Goal: Transaction & Acquisition: Purchase product/service

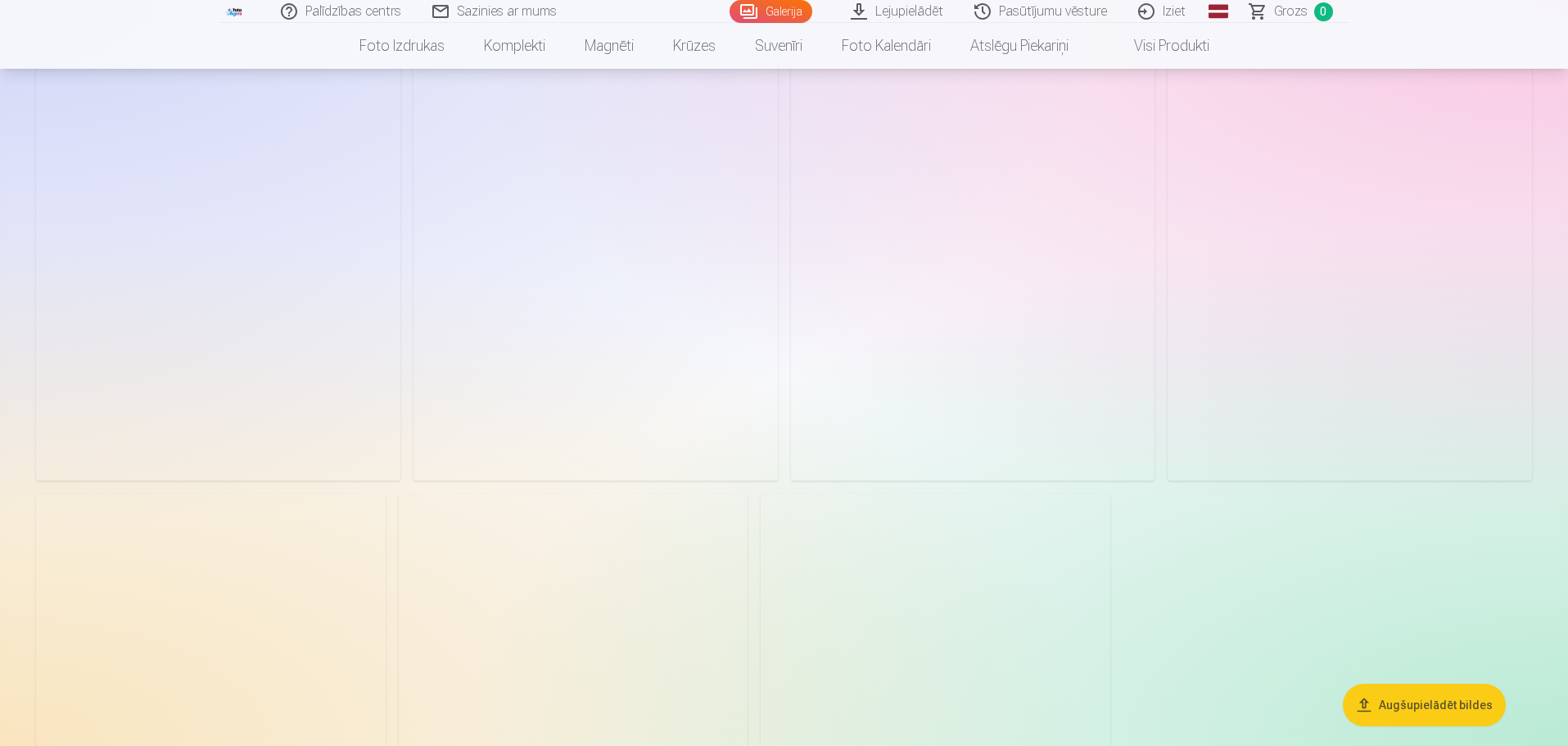
scroll to position [1719, 0]
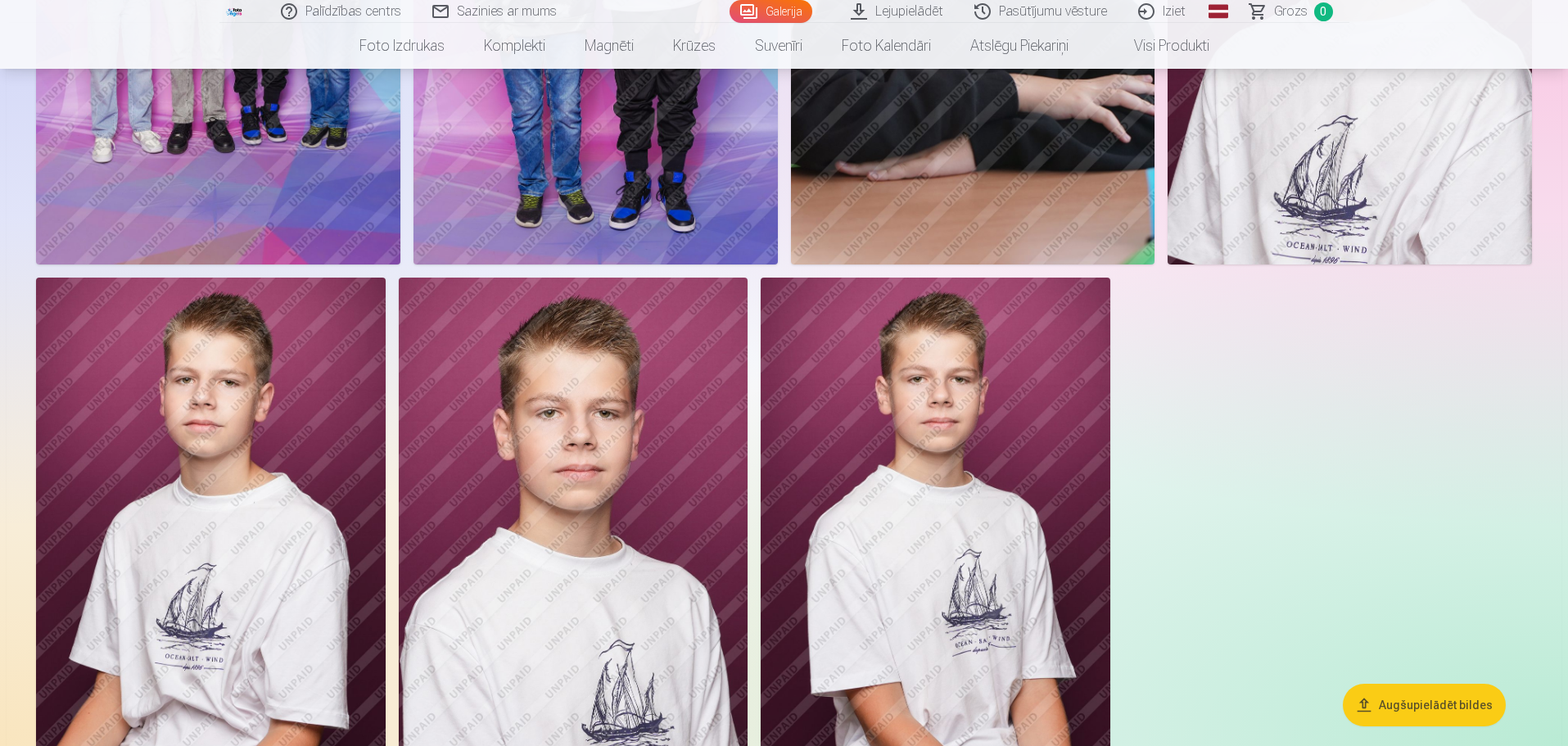
click at [600, 489] on img at bounding box center [573, 538] width 350 height 524
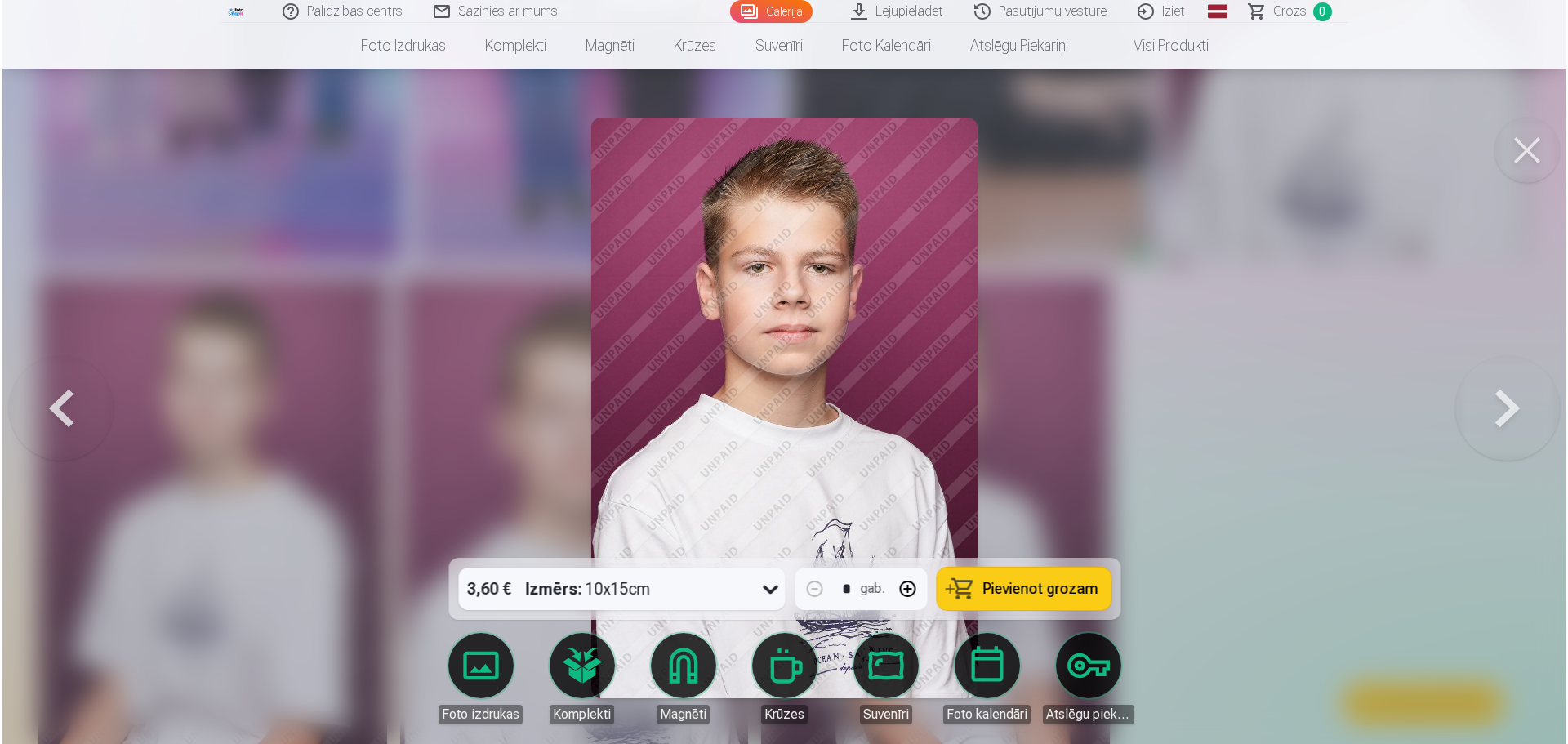
scroll to position [1717, 0]
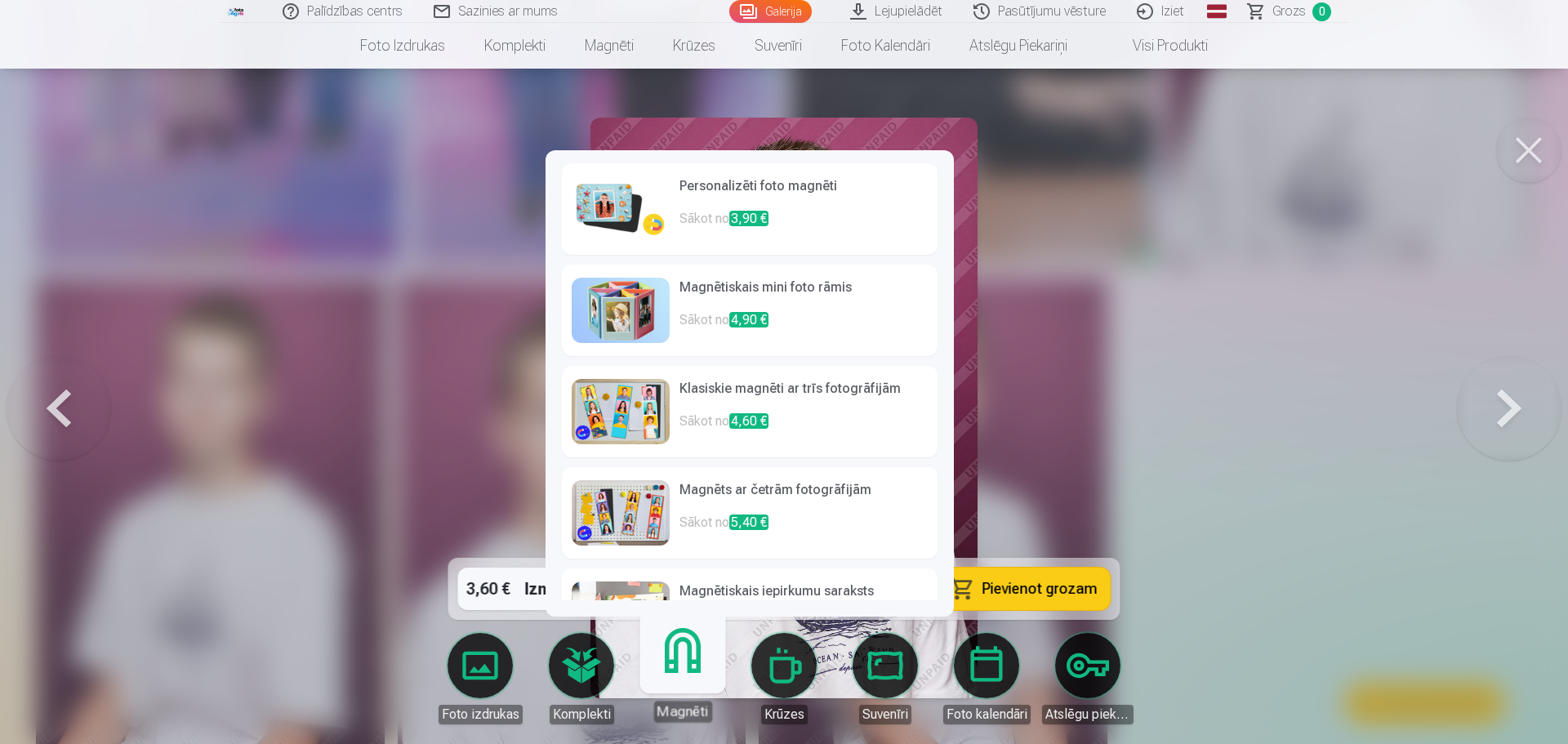
click at [698, 664] on link "Magnēti" at bounding box center [682, 671] width 101 height 101
click at [883, 212] on p "Sākot no 3,90 €" at bounding box center [803, 225] width 248 height 33
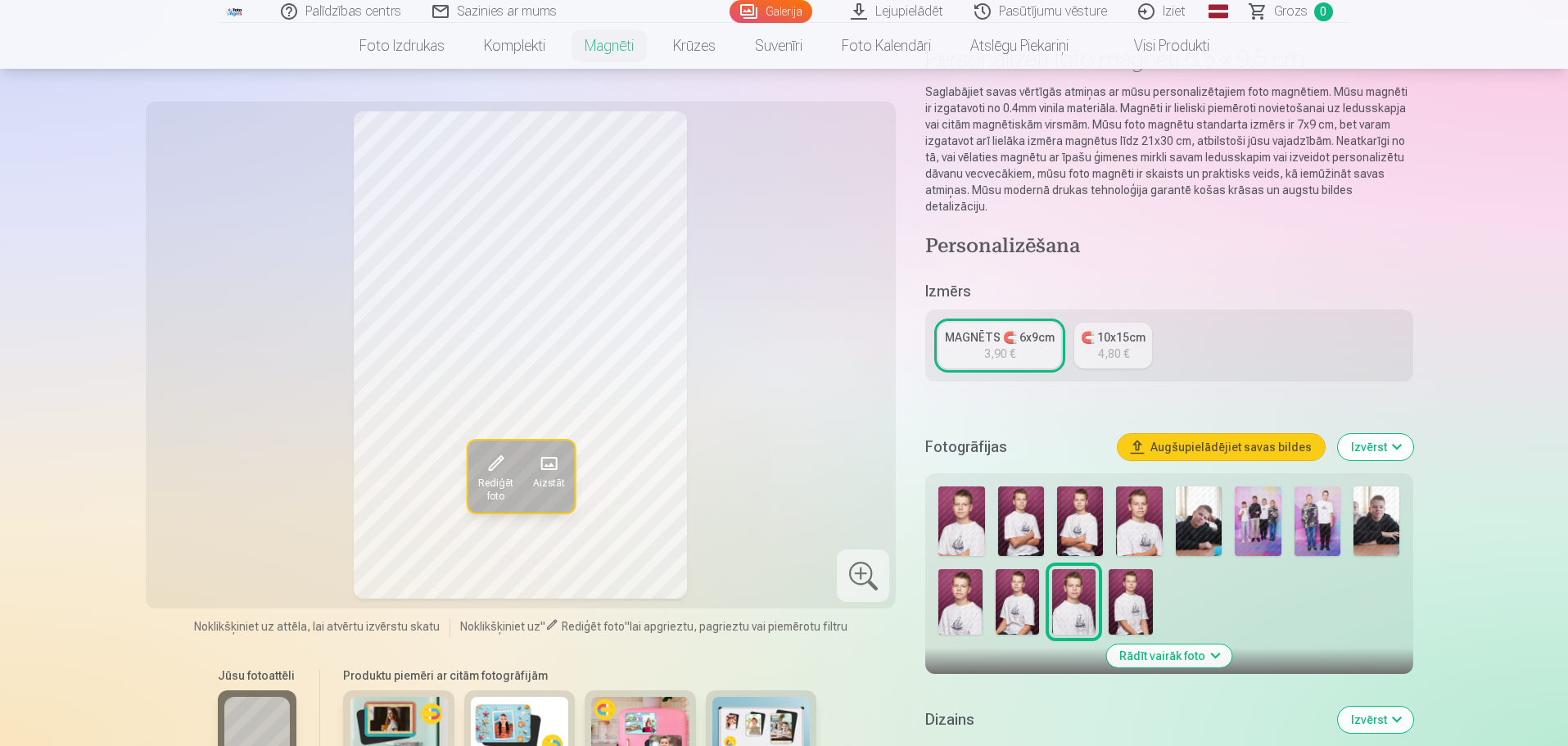
scroll to position [82, 0]
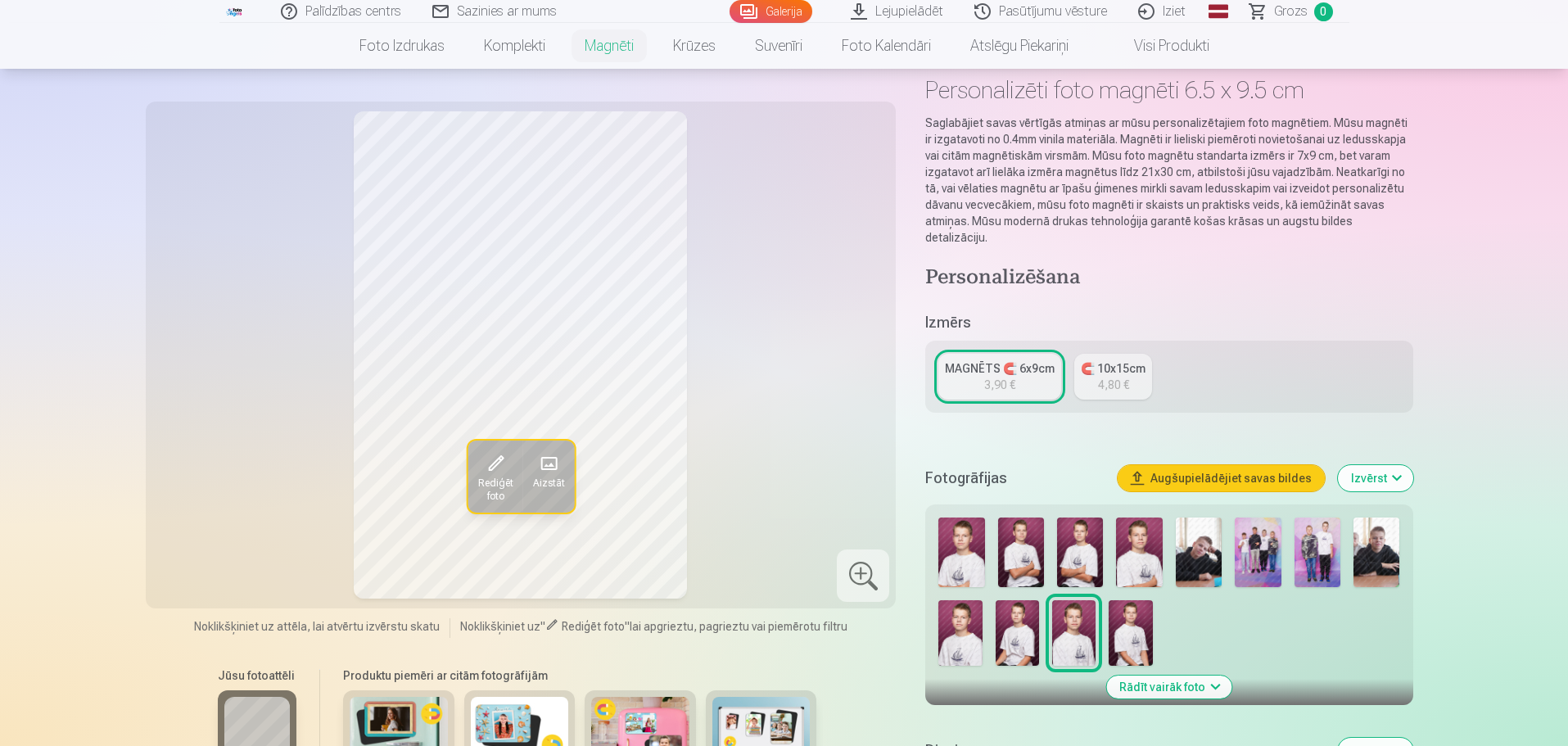
click at [975, 543] on img at bounding box center [961, 552] width 46 height 69
click at [1026, 543] on img at bounding box center [1020, 552] width 46 height 69
click at [1089, 519] on img at bounding box center [1080, 552] width 46 height 69
click at [1137, 519] on img at bounding box center [1139, 552] width 46 height 69
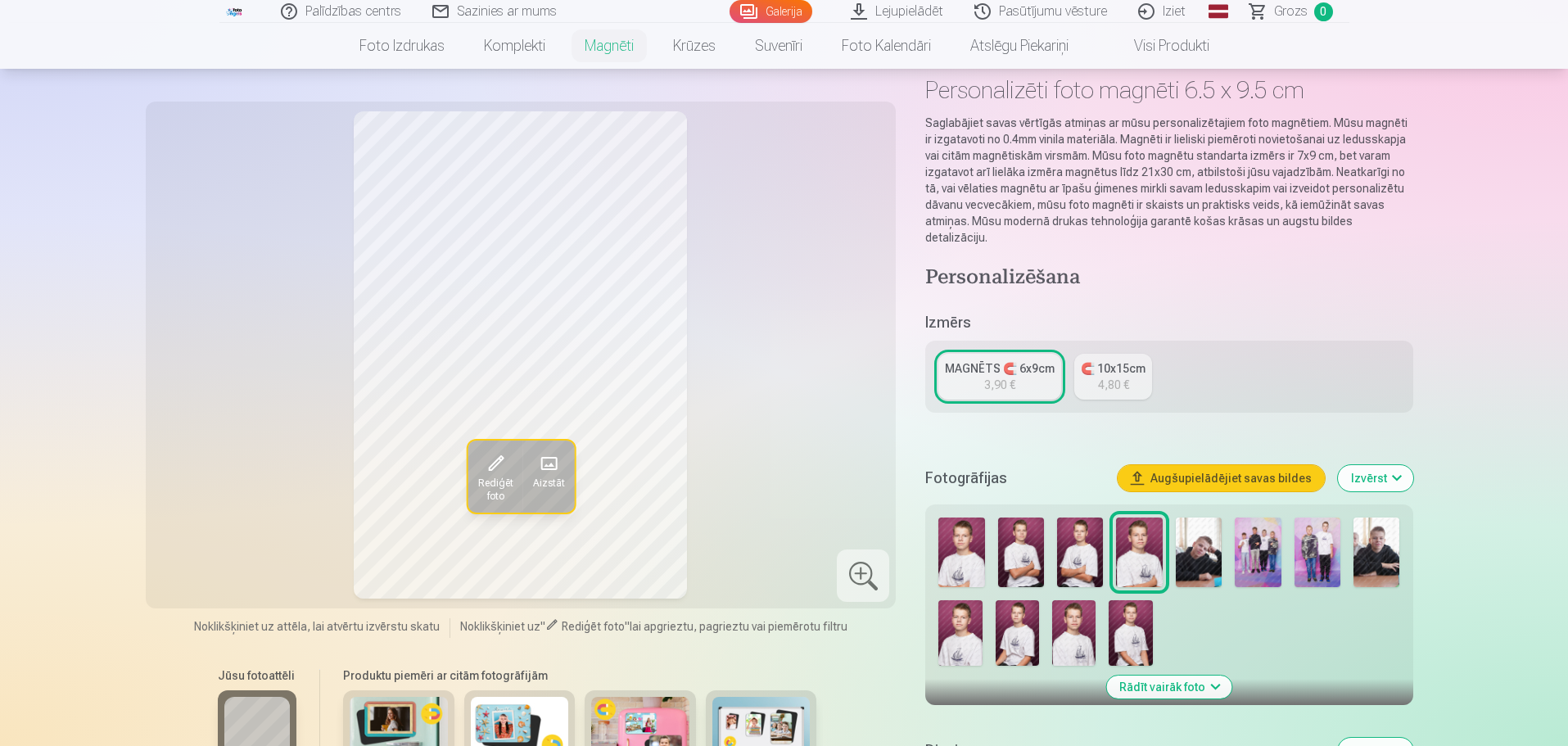
click at [1215, 520] on img at bounding box center [1198, 552] width 46 height 69
click at [1390, 530] on img at bounding box center [1376, 552] width 46 height 69
click at [970, 621] on img at bounding box center [960, 632] width 43 height 65
click at [1019, 623] on img at bounding box center [1017, 632] width 43 height 65
click at [1072, 622] on img at bounding box center [1074, 632] width 43 height 65
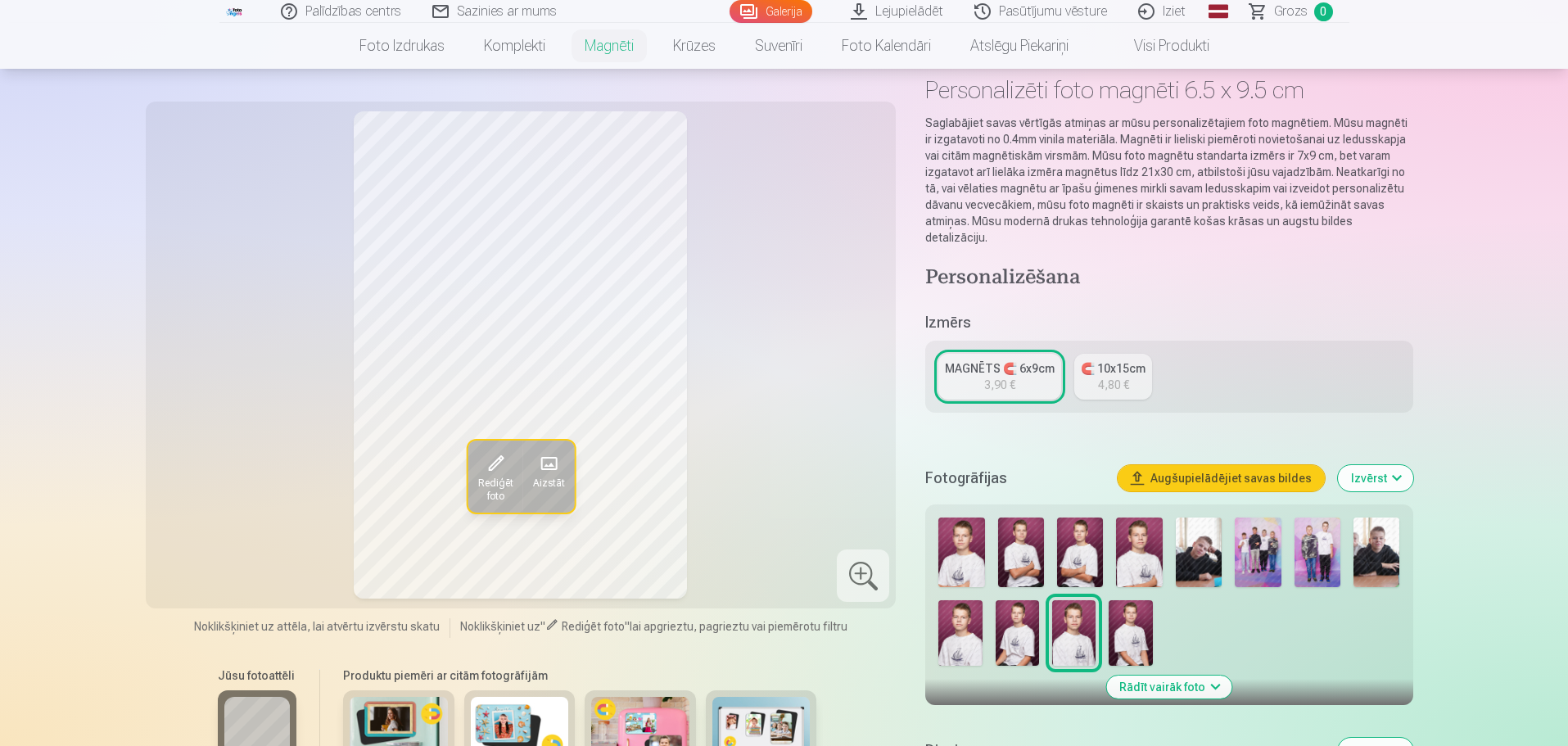
click at [961, 538] on img at bounding box center [961, 552] width 46 height 69
click at [1139, 614] on img at bounding box center [1130, 632] width 43 height 65
click at [1068, 622] on img at bounding box center [1074, 632] width 43 height 65
click at [1404, 465] on button "Izvērst" at bounding box center [1375, 478] width 75 height 26
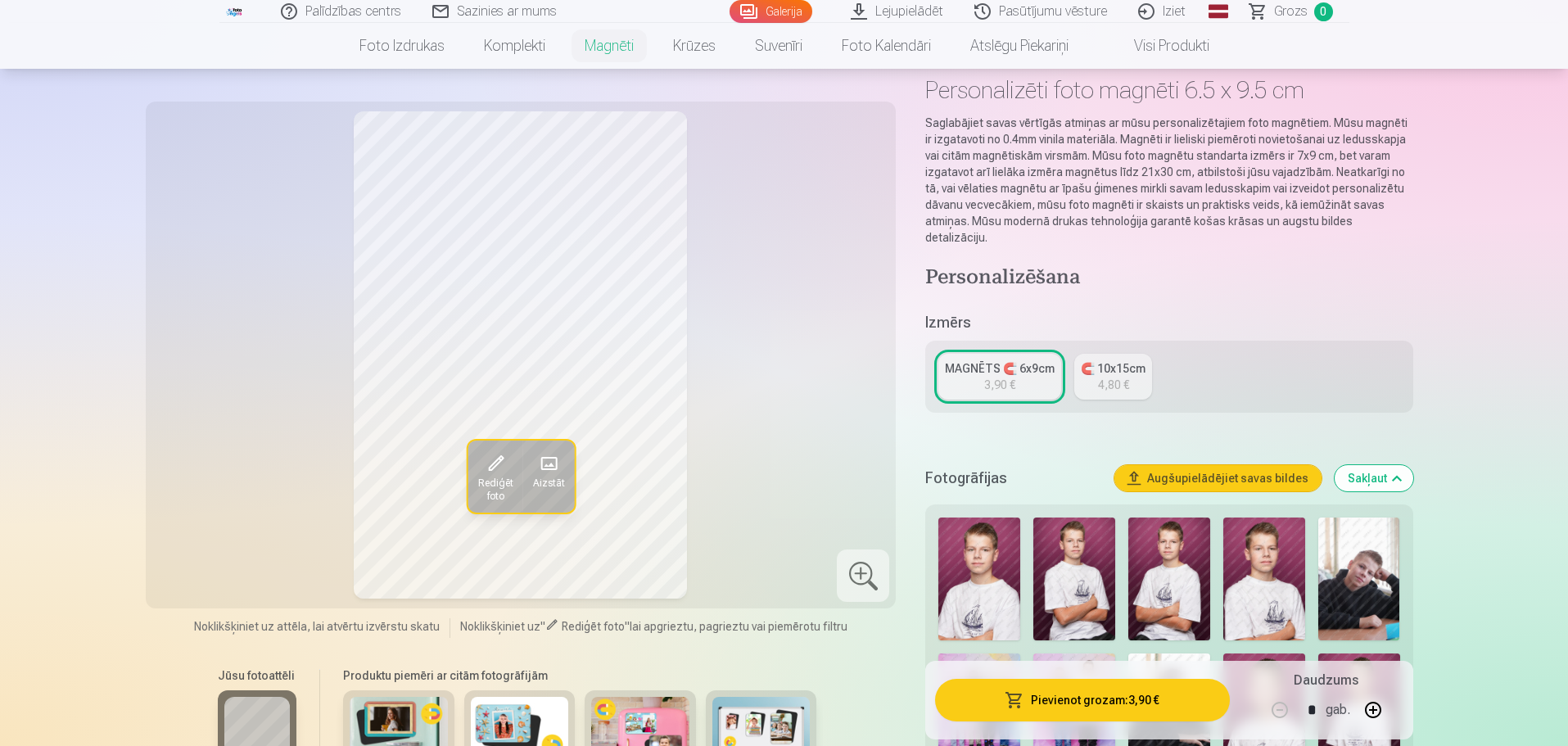
click at [1404, 465] on button "Sakļaut" at bounding box center [1374, 478] width 79 height 26
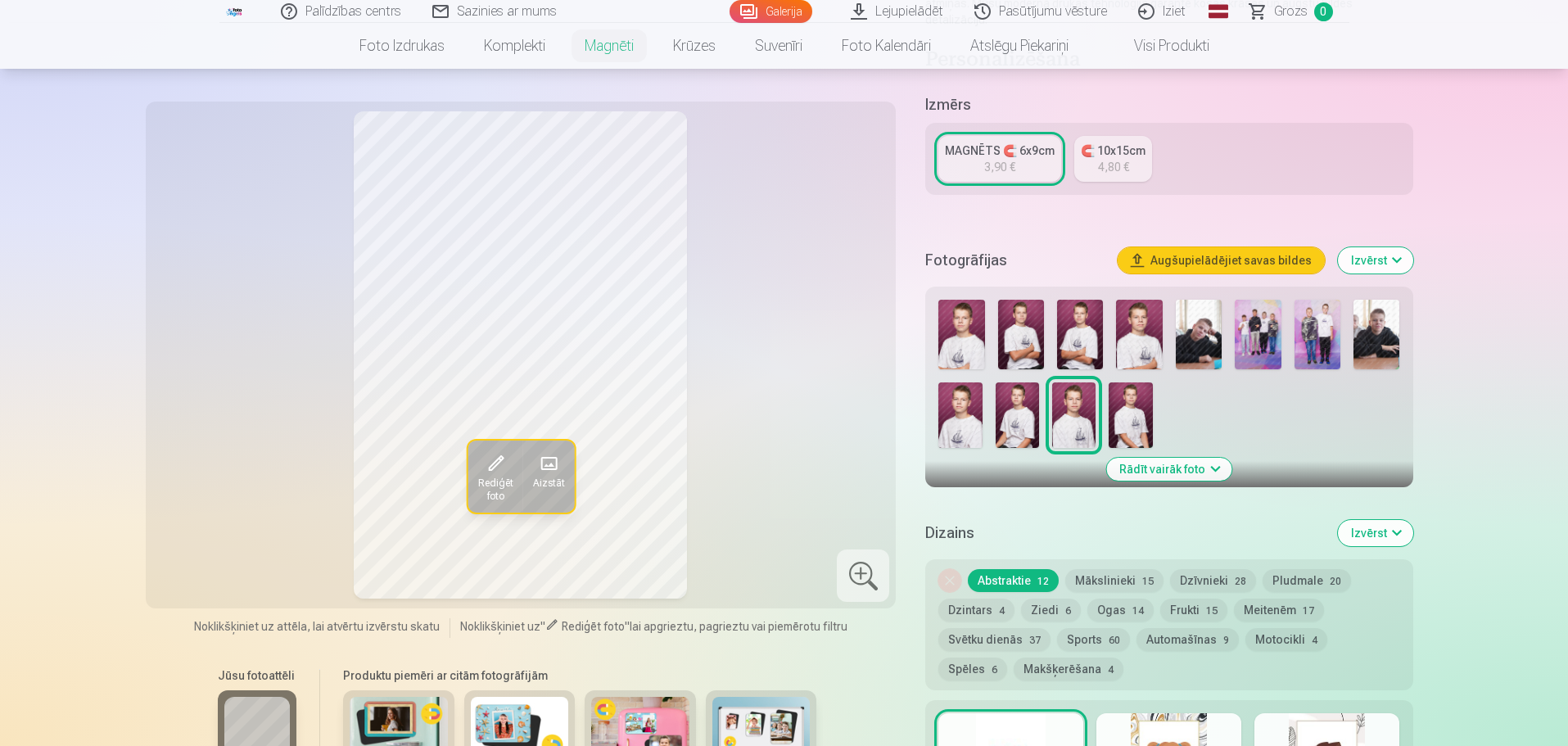
scroll to position [289, 0]
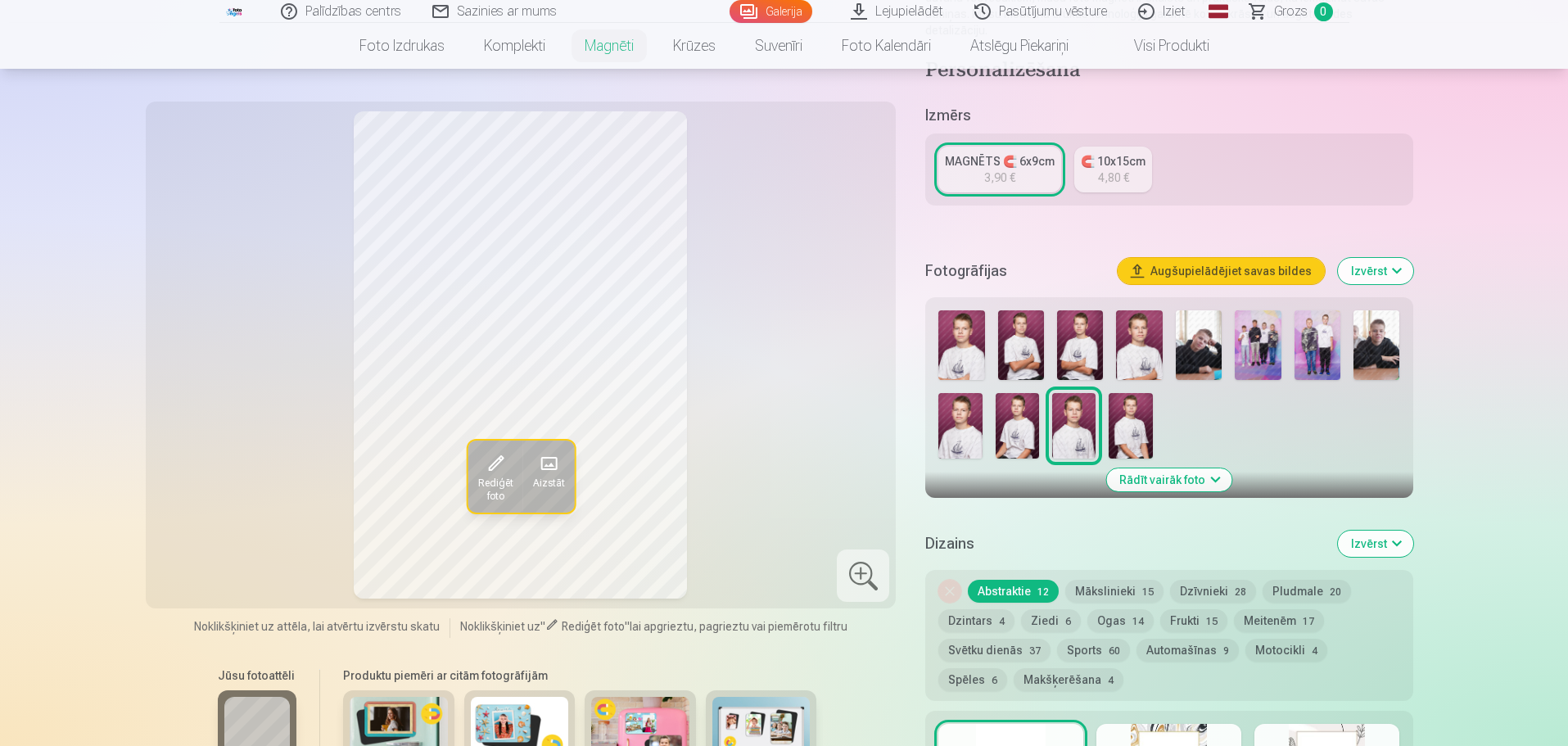
click at [1019, 668] on button "Makšķerēšana 4" at bounding box center [1068, 680] width 110 height 23
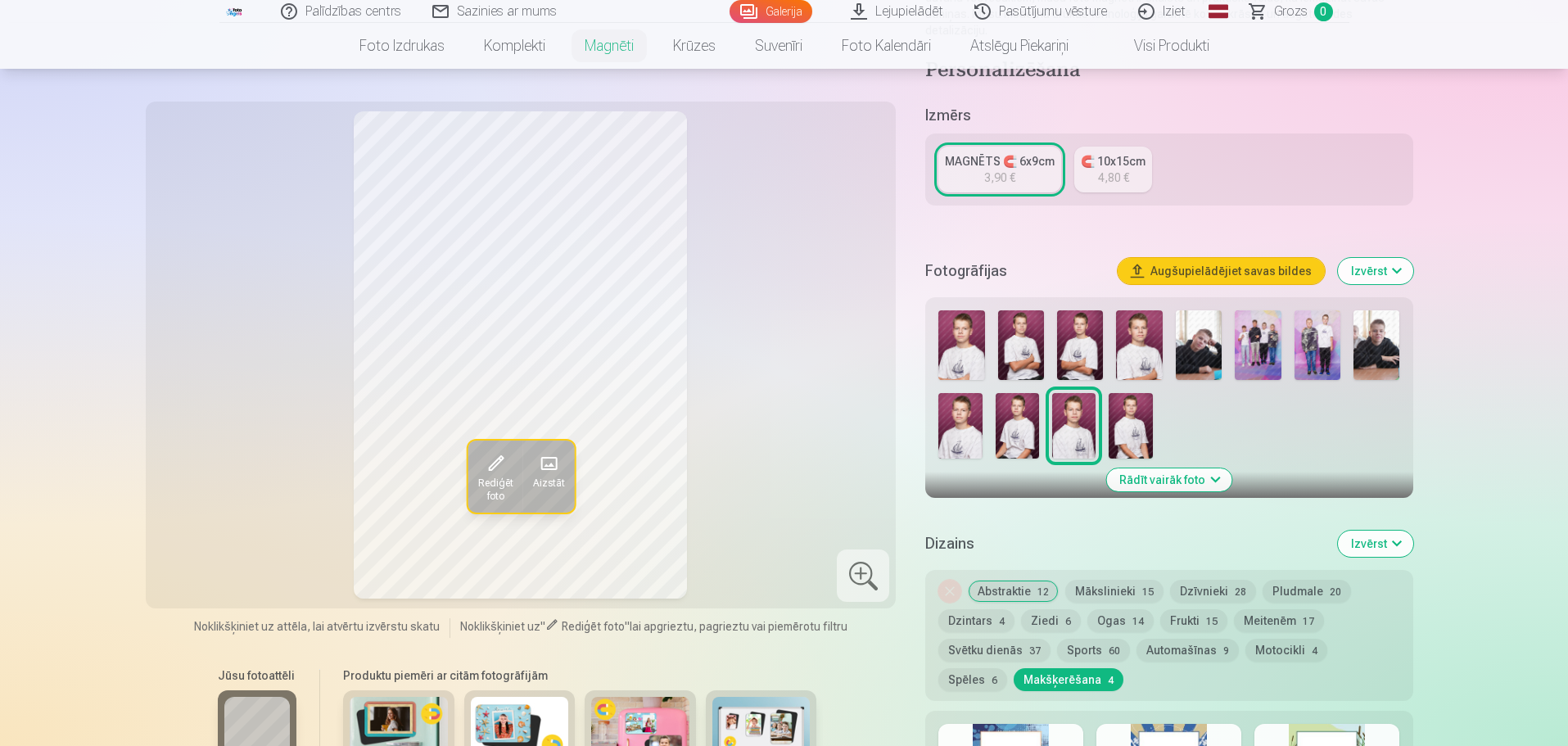
scroll to position [452, 0]
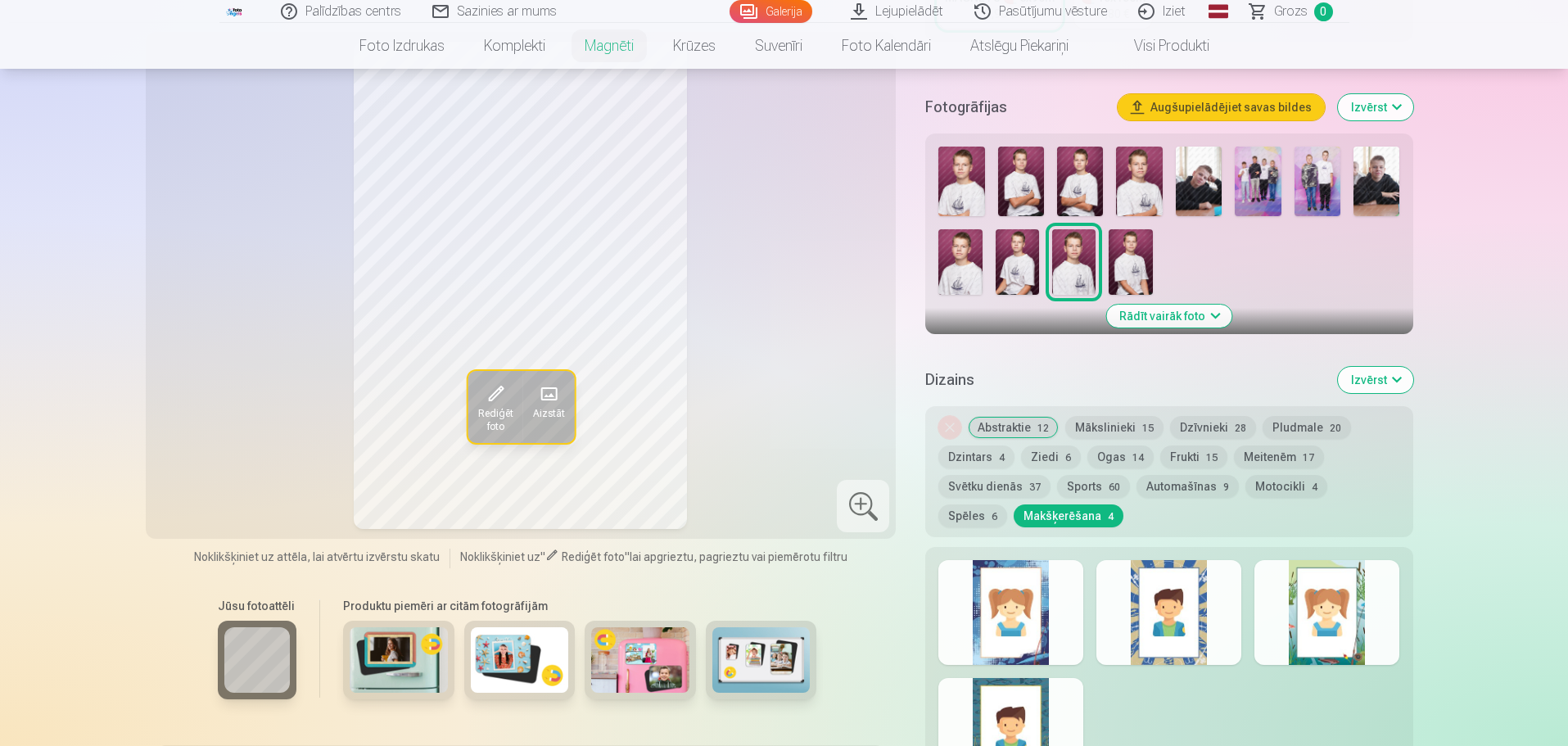
click at [1017, 600] on div at bounding box center [1010, 612] width 145 height 105
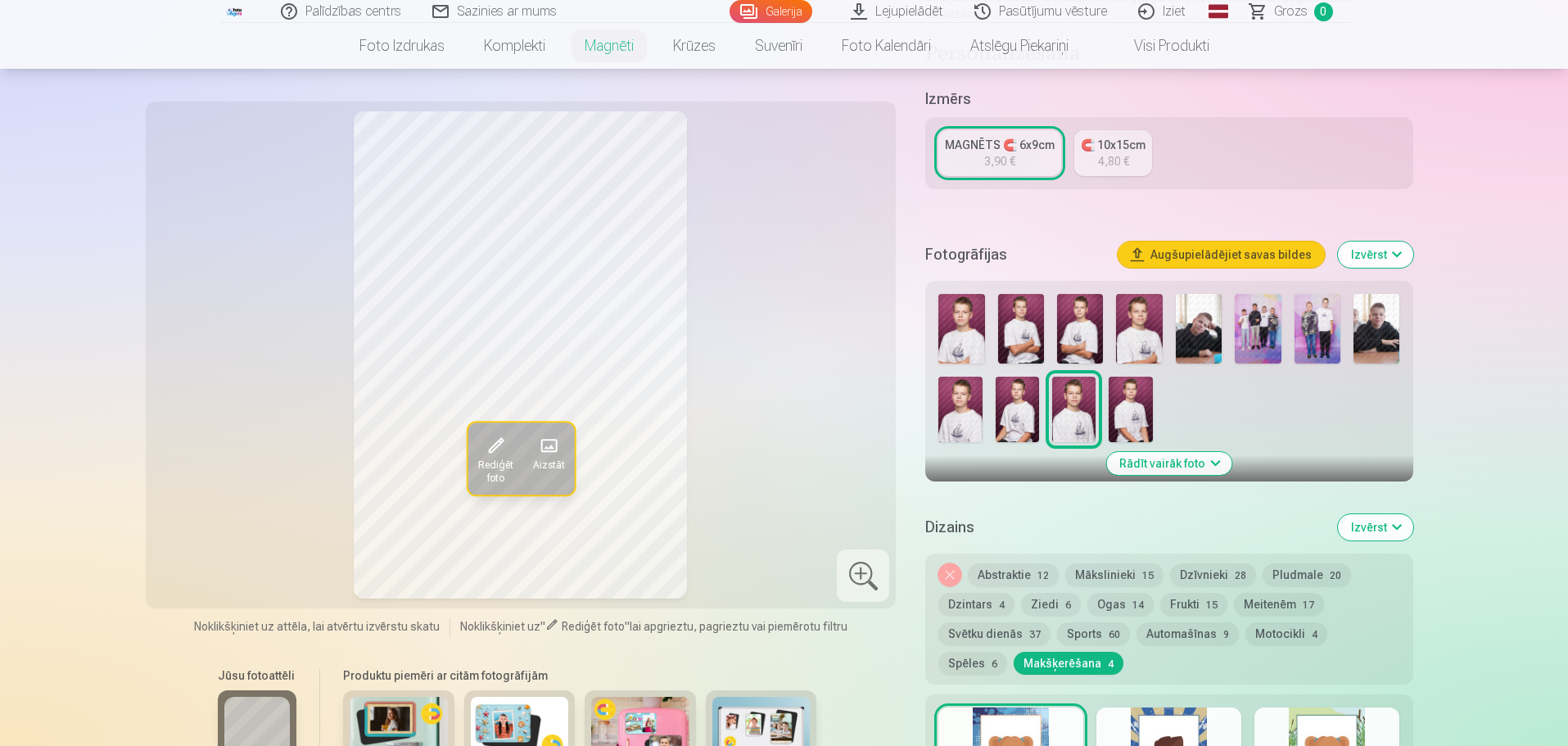
scroll to position [289, 0]
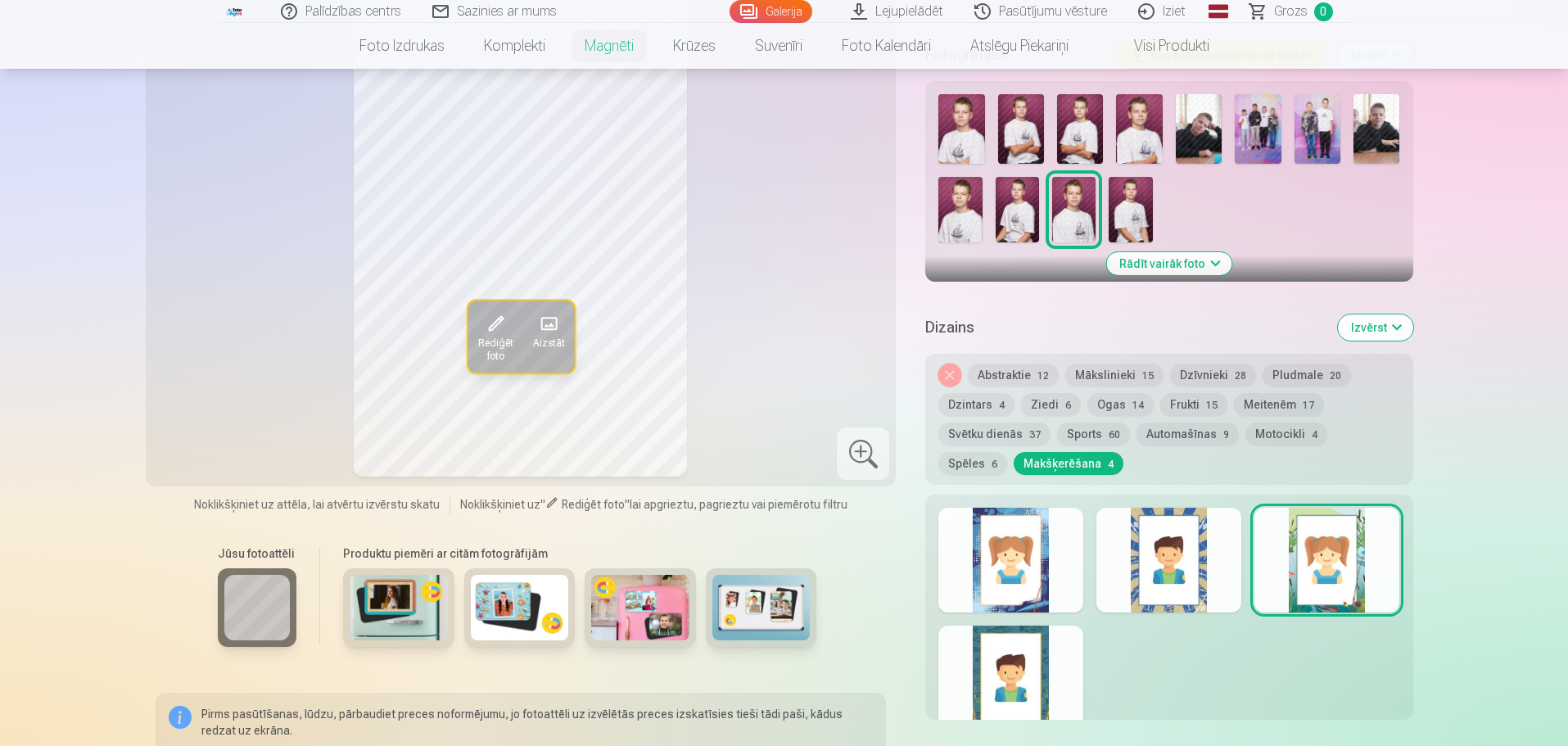
scroll to position [534, 0]
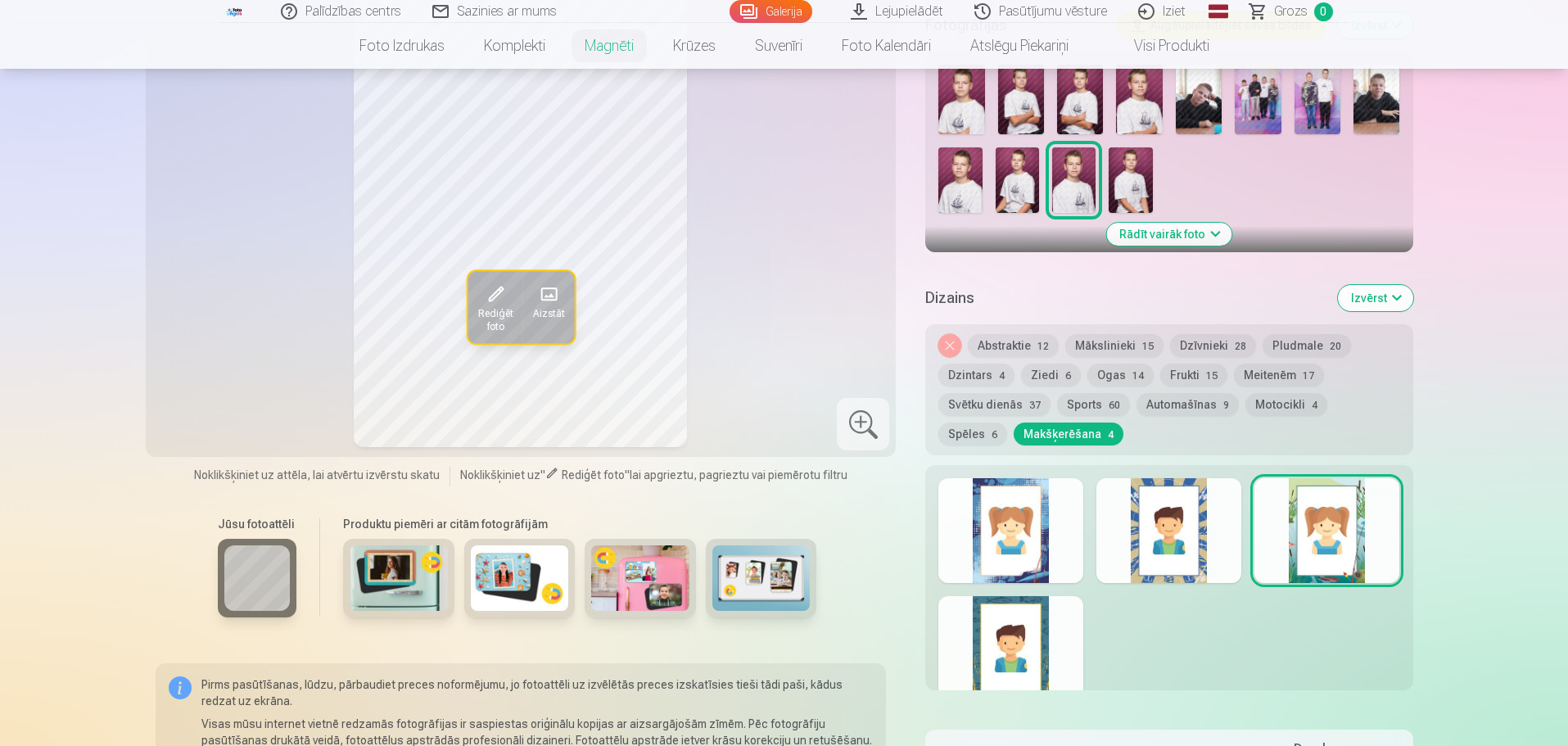
click at [1017, 638] on div at bounding box center [1010, 648] width 145 height 105
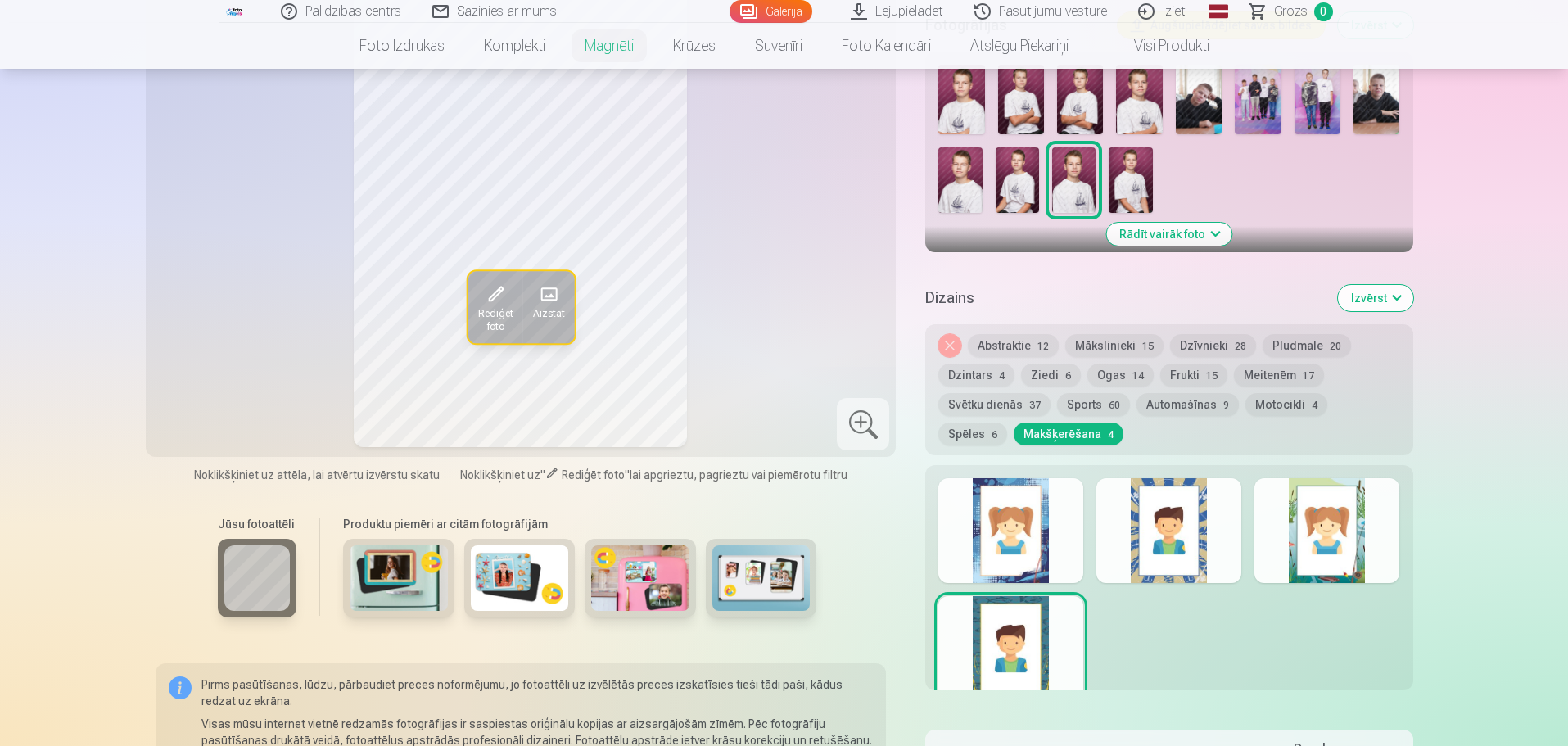
click at [1017, 638] on div at bounding box center [1010, 648] width 145 height 105
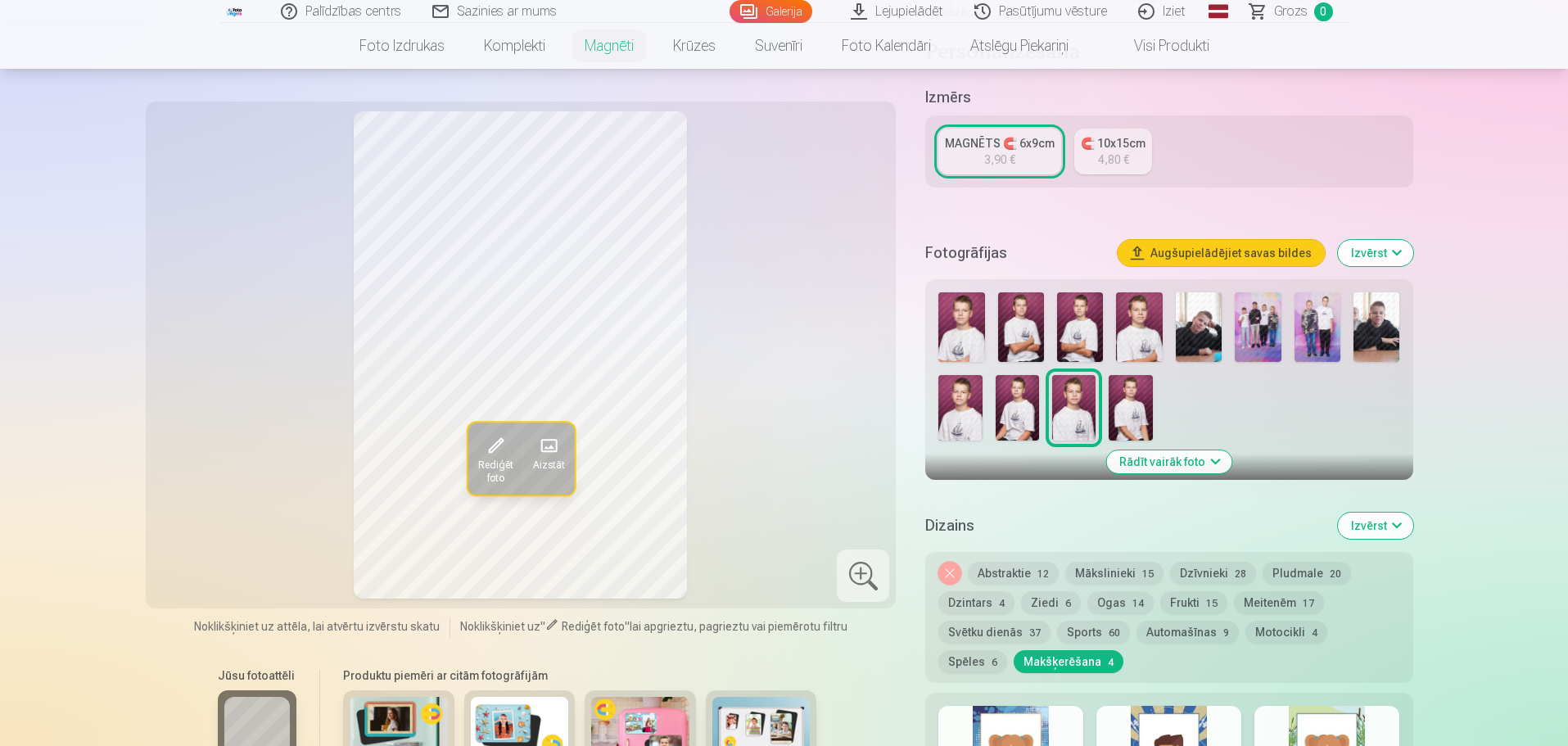
scroll to position [452, 0]
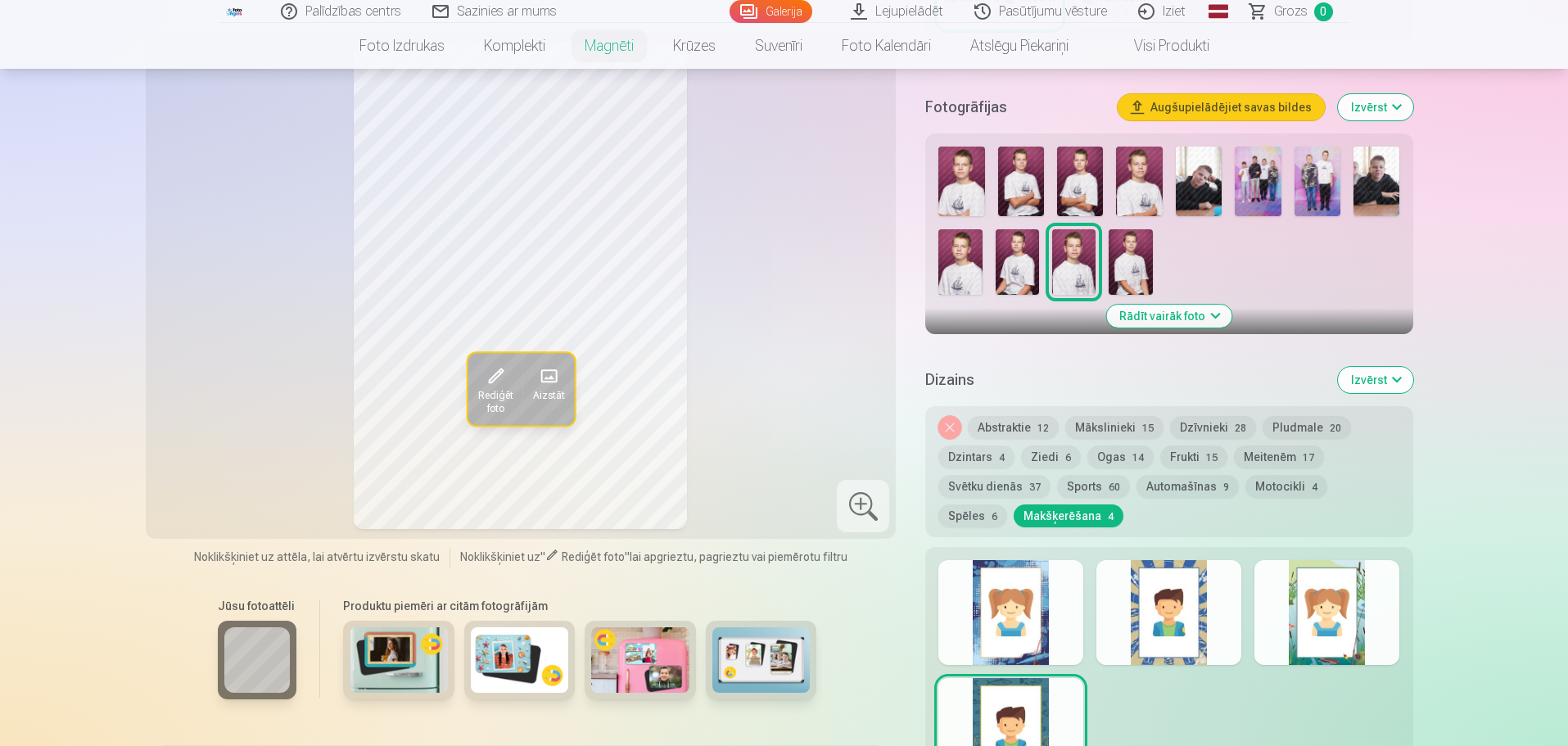
click at [1328, 600] on div at bounding box center [1326, 612] width 145 height 105
click at [953, 416] on button "Noņemiet dizainu" at bounding box center [950, 428] width 23 height 23
click at [953, 409] on div "Noņemiet dizainu Abstraktie 12 Mākslinieki 15 Dzīvnieki 28 Pludmale 20 Dzintars…" at bounding box center [1168, 471] width 487 height 131
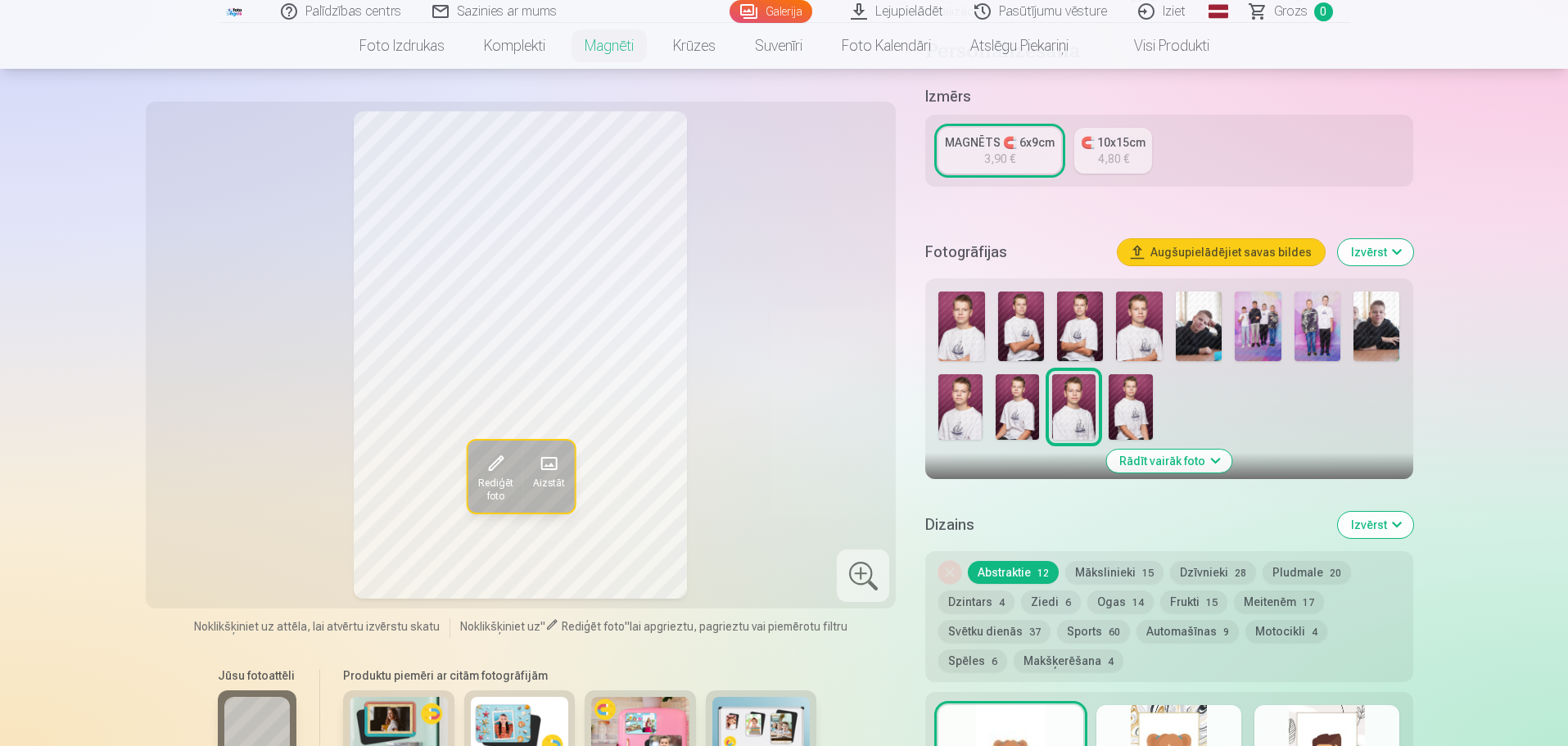
scroll to position [63, 0]
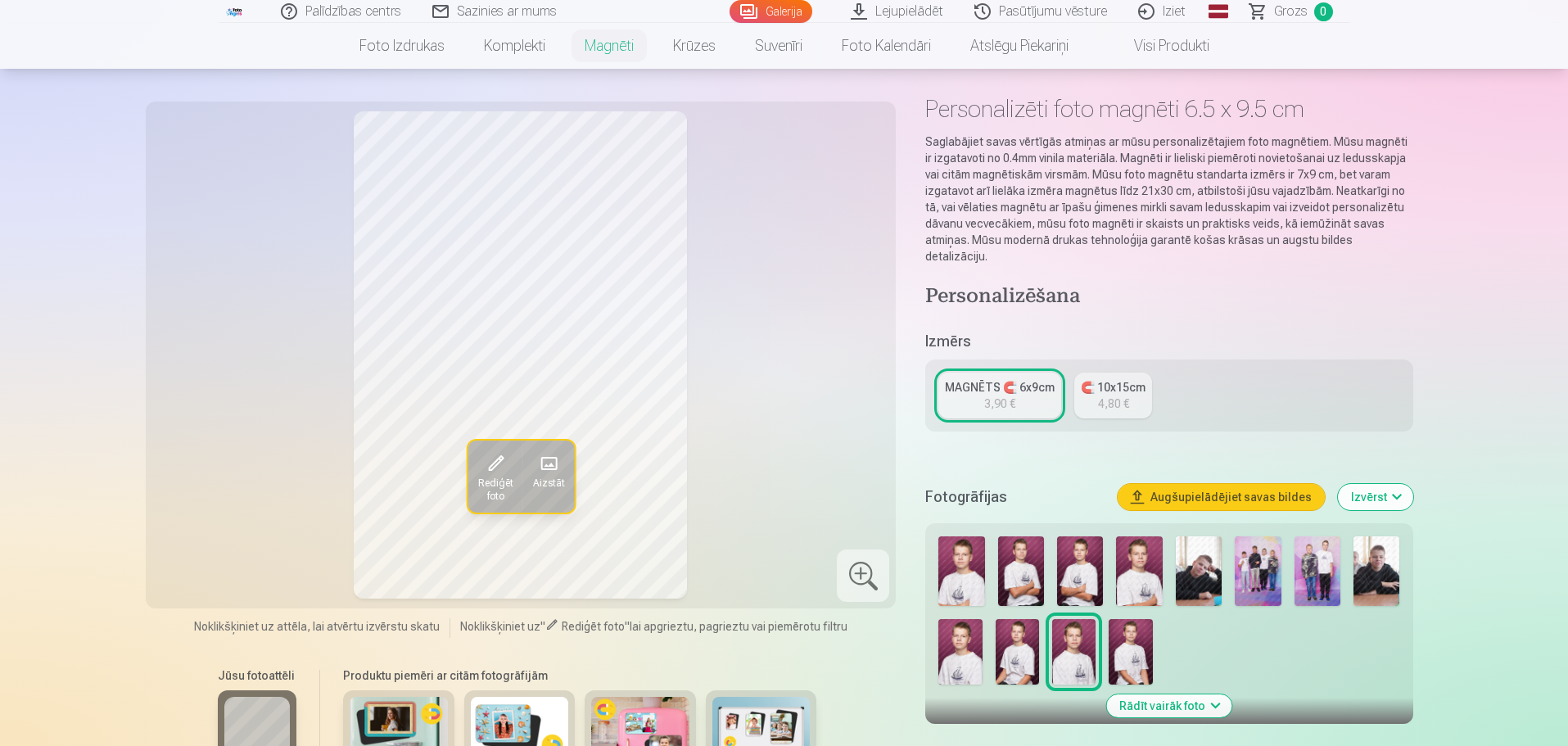
click at [963, 548] on img at bounding box center [961, 571] width 46 height 69
click at [1079, 635] on img at bounding box center [1074, 651] width 43 height 65
click at [950, 544] on img at bounding box center [961, 571] width 46 height 69
click at [1085, 643] on img at bounding box center [1074, 651] width 43 height 65
click at [1139, 553] on img at bounding box center [1139, 571] width 46 height 69
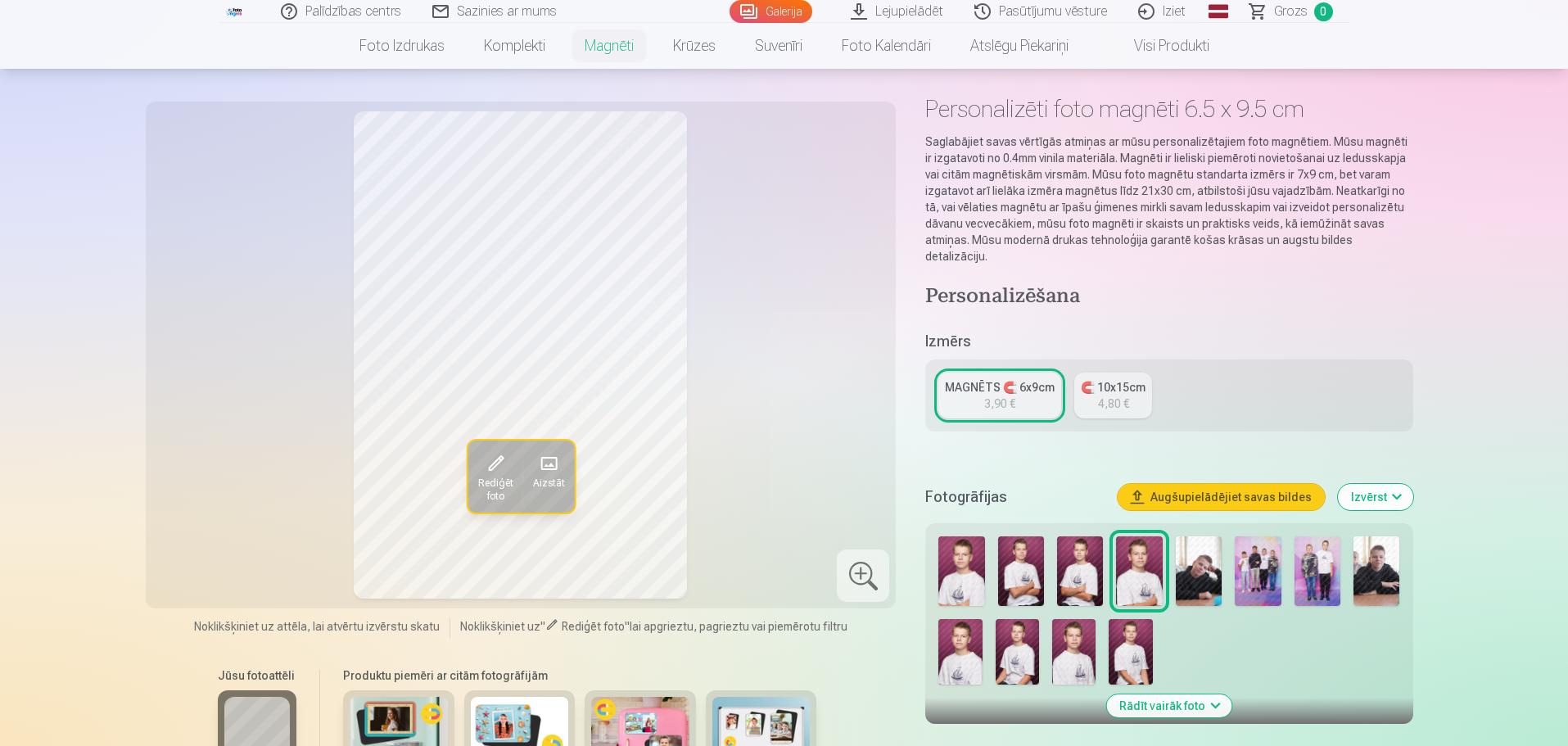
click at [1056, 628] on img at bounding box center [1074, 651] width 43 height 65
click at [1136, 554] on img at bounding box center [1139, 571] width 46 height 69
click at [1072, 630] on img at bounding box center [1074, 651] width 43 height 65
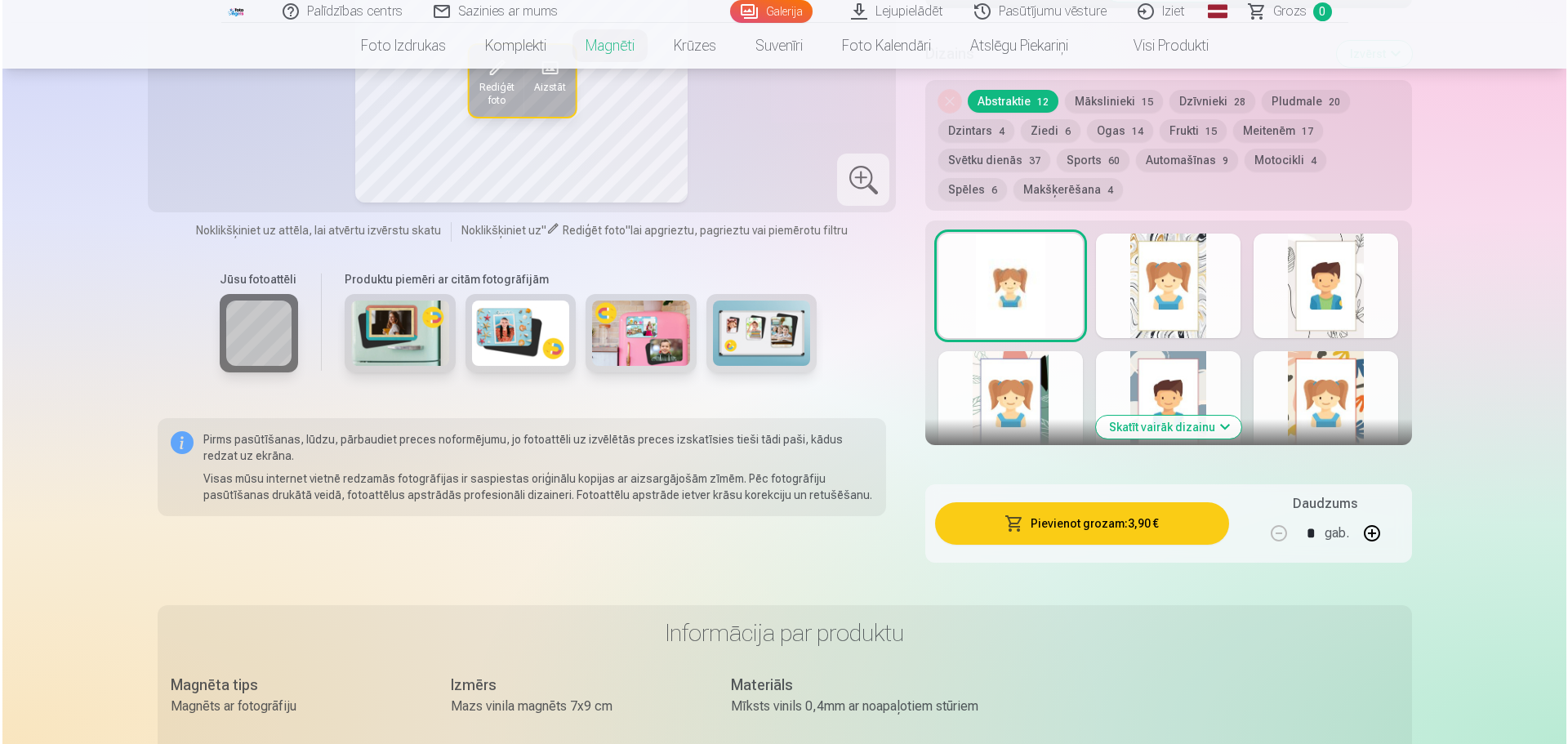
scroll to position [798, 0]
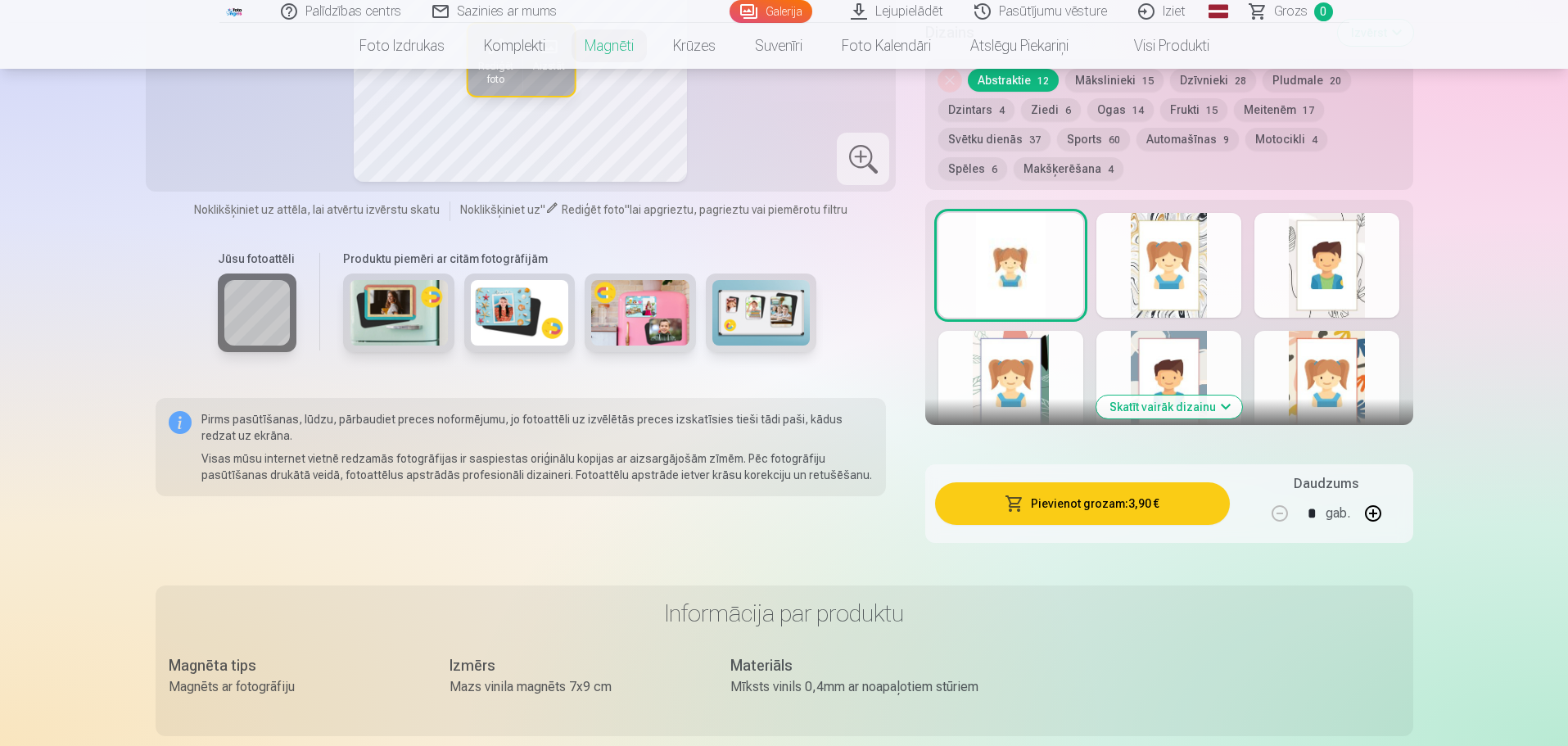
click at [1165, 485] on button "Pievienot grozam : 3,90 €" at bounding box center [1081, 503] width 294 height 42
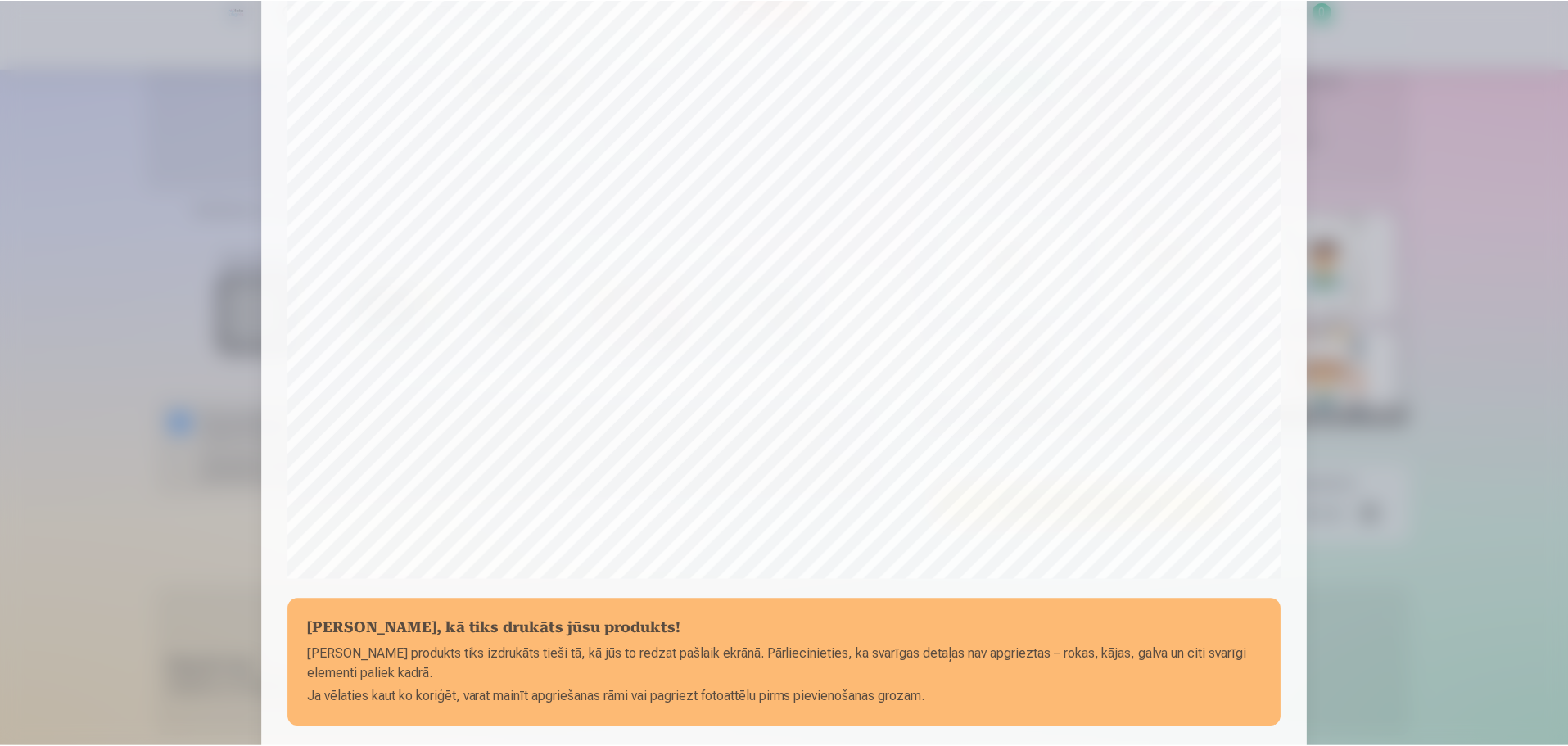
scroll to position [409, 0]
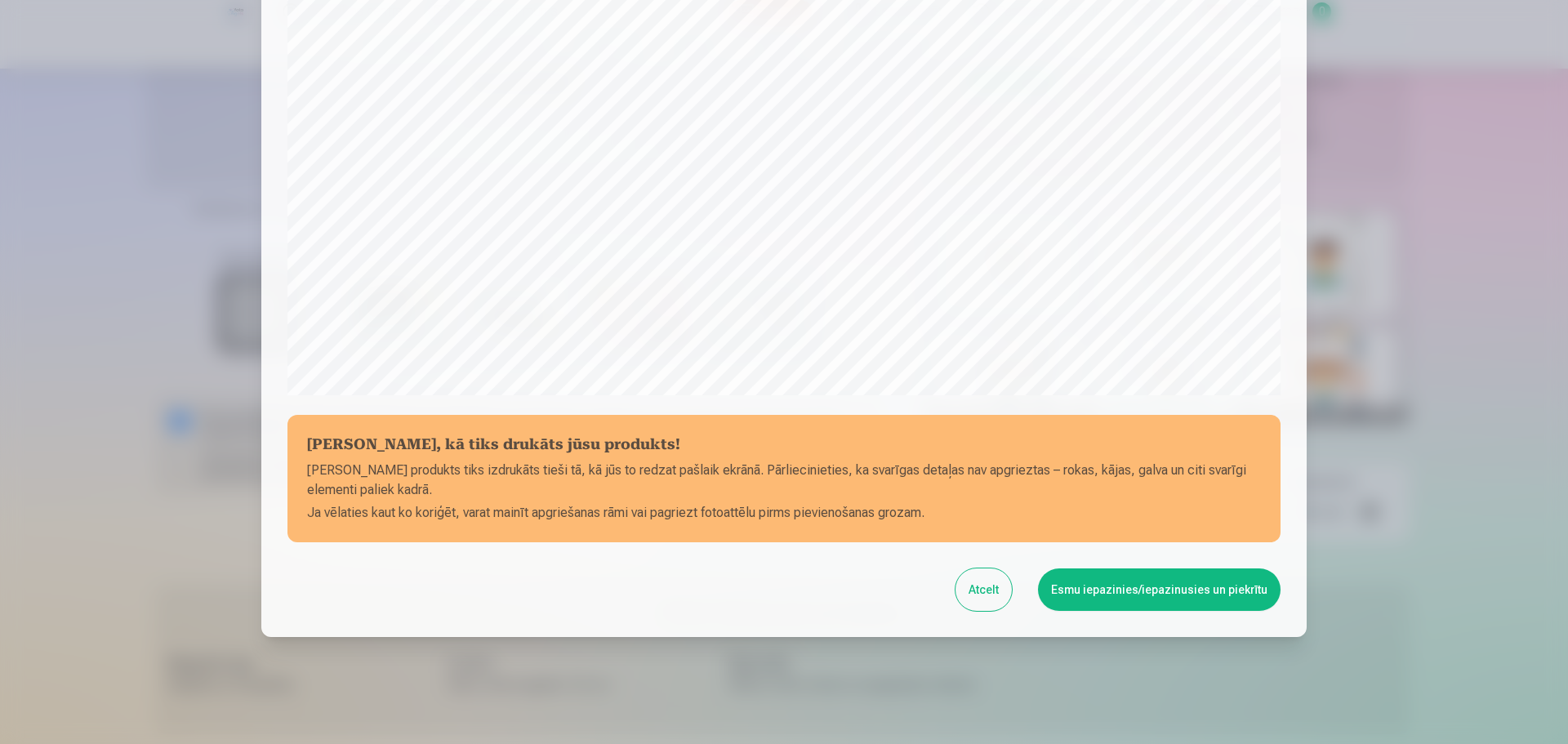
click at [1097, 581] on button "Esmu iepazinies/iepazinusies un piekrītu" at bounding box center [1159, 589] width 243 height 42
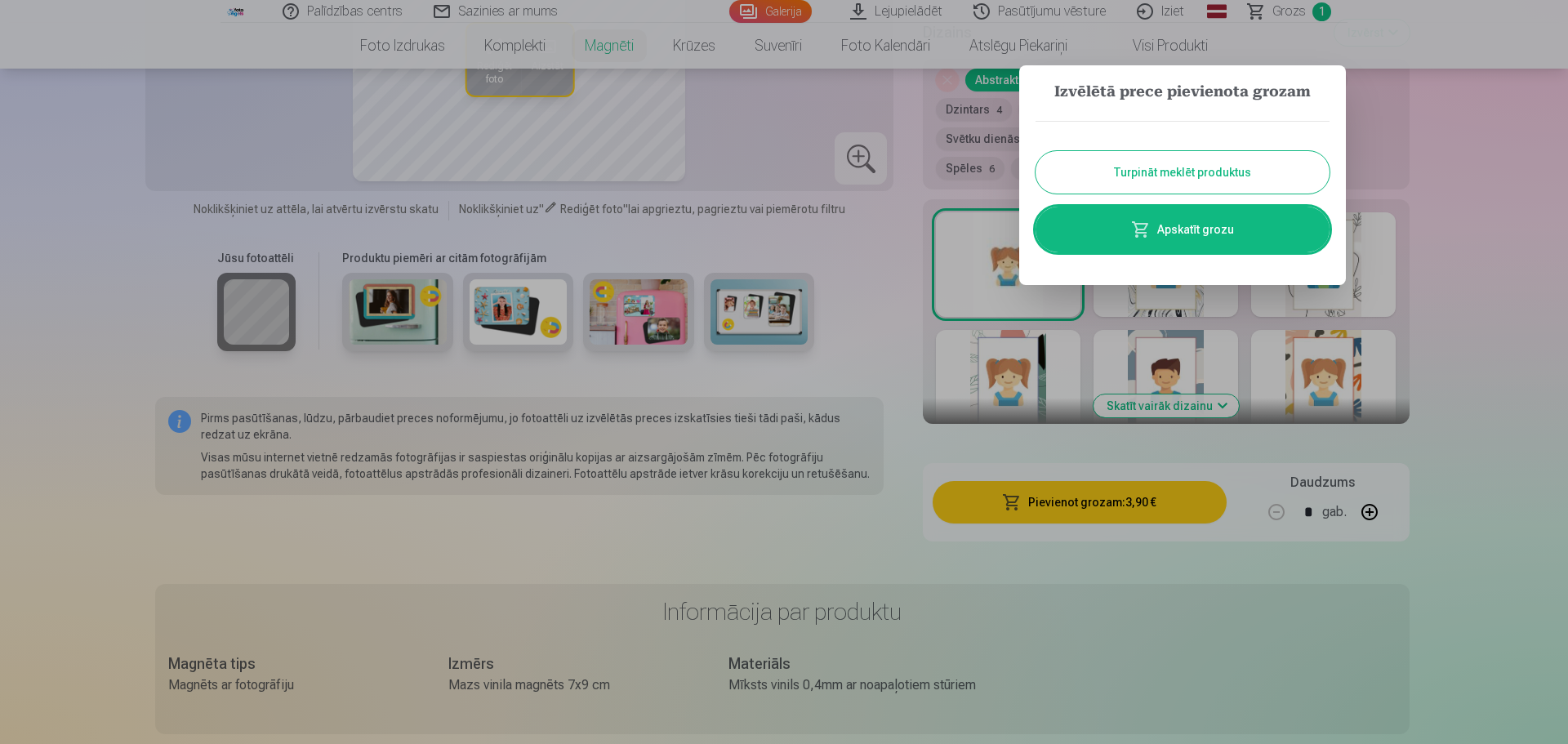
click at [1202, 172] on button "Turpināt meklēt produktus" at bounding box center [1183, 172] width 294 height 42
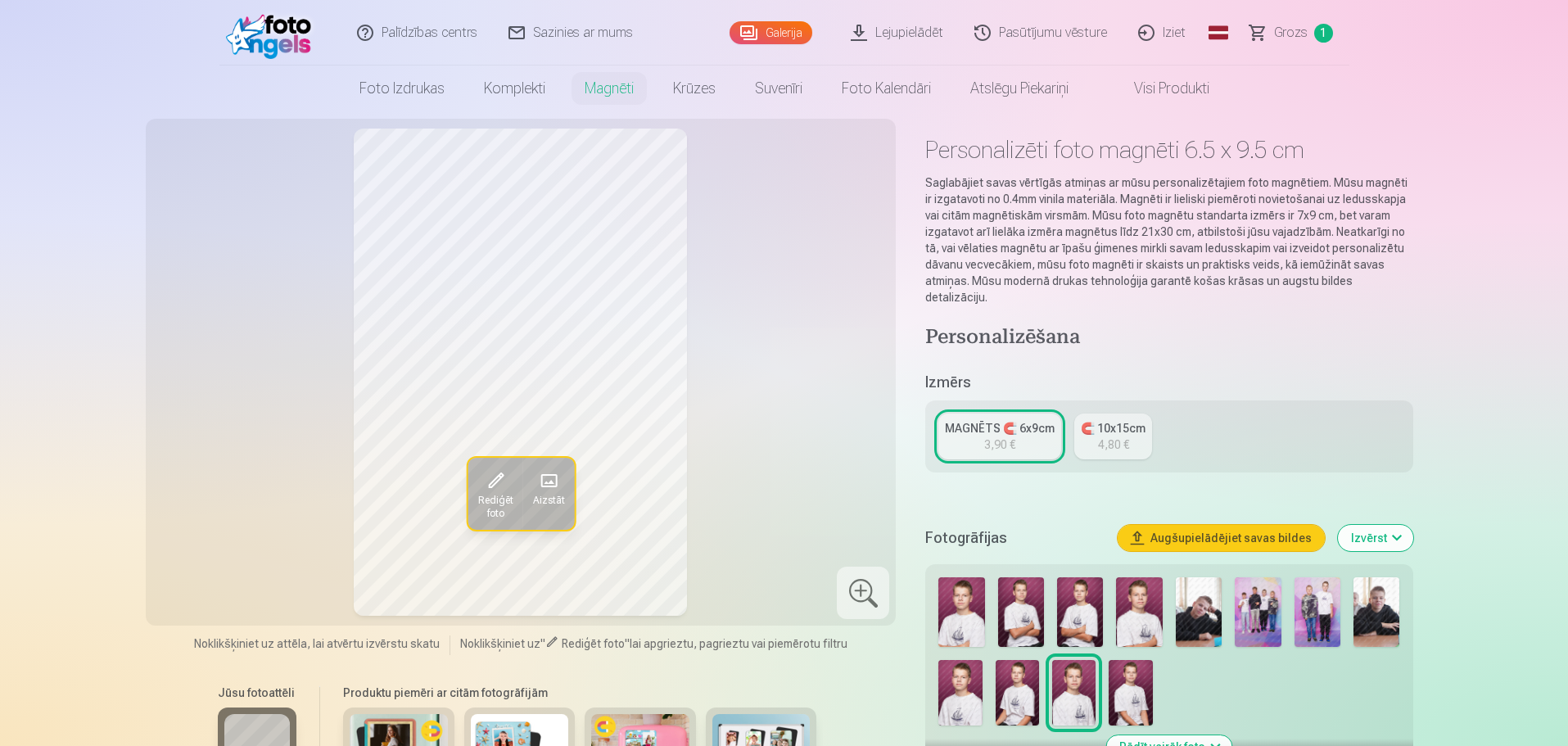
scroll to position [0, 0]
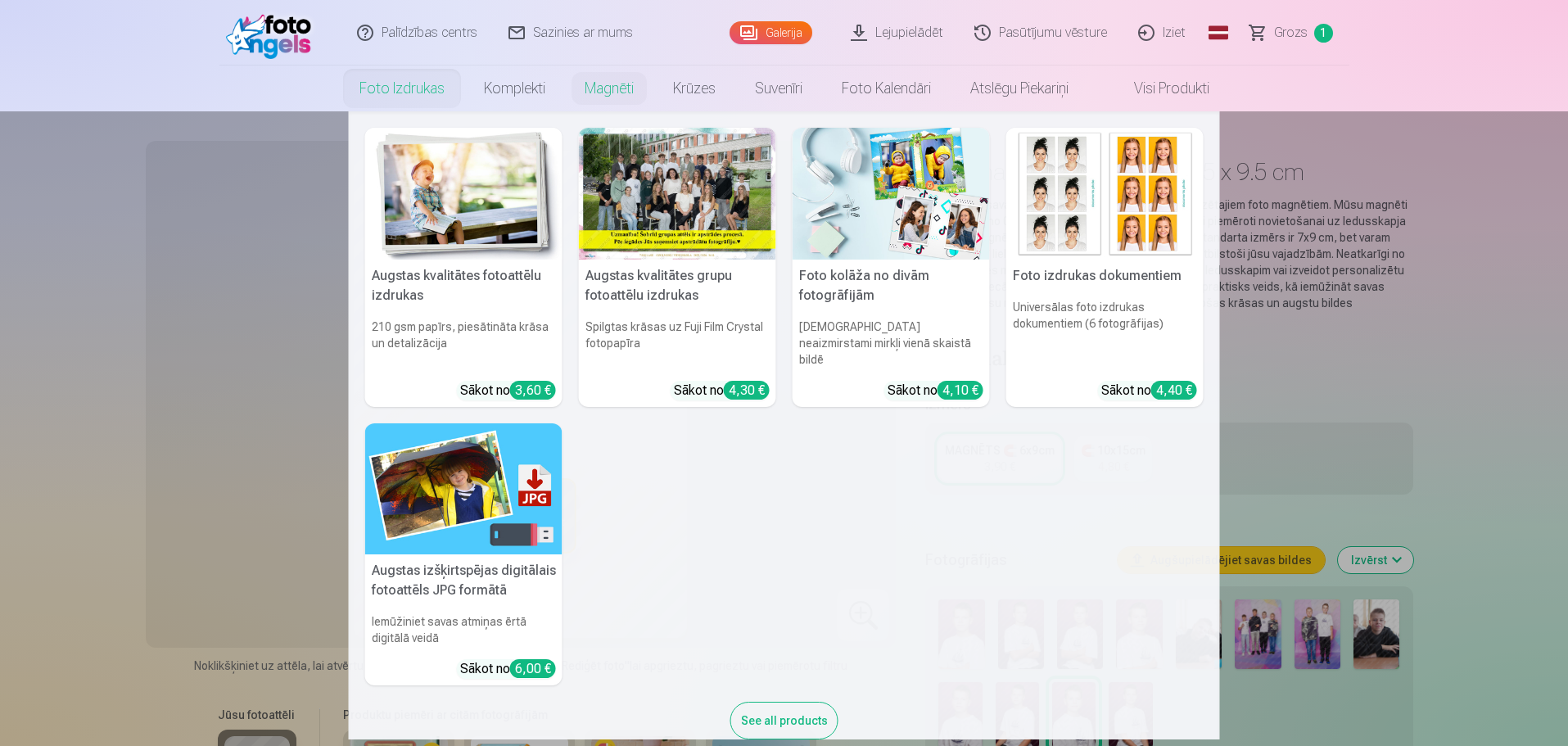
click at [404, 83] on link "Foto izdrukas" at bounding box center [402, 88] width 124 height 45
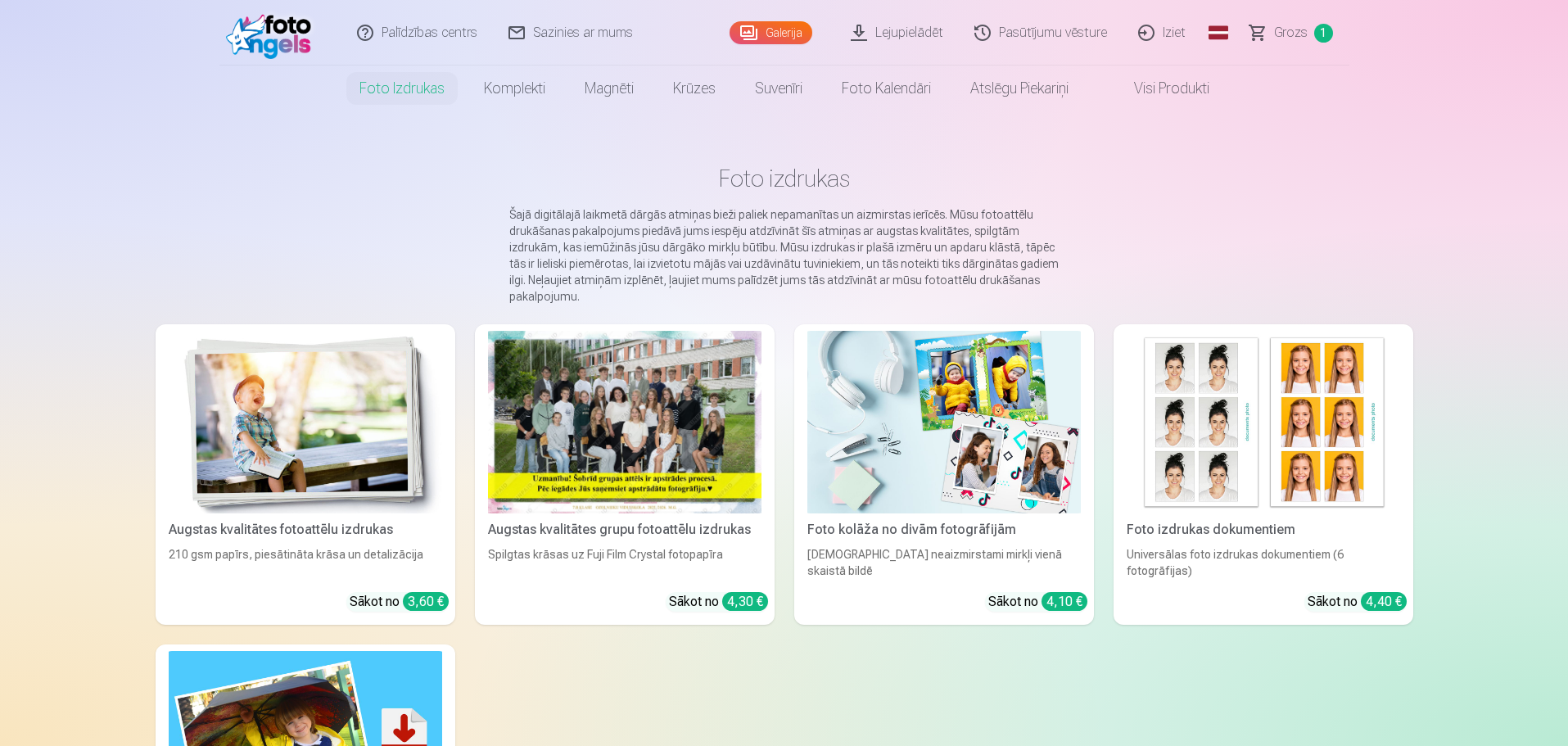
click at [606, 390] on div at bounding box center [625, 422] width 274 height 183
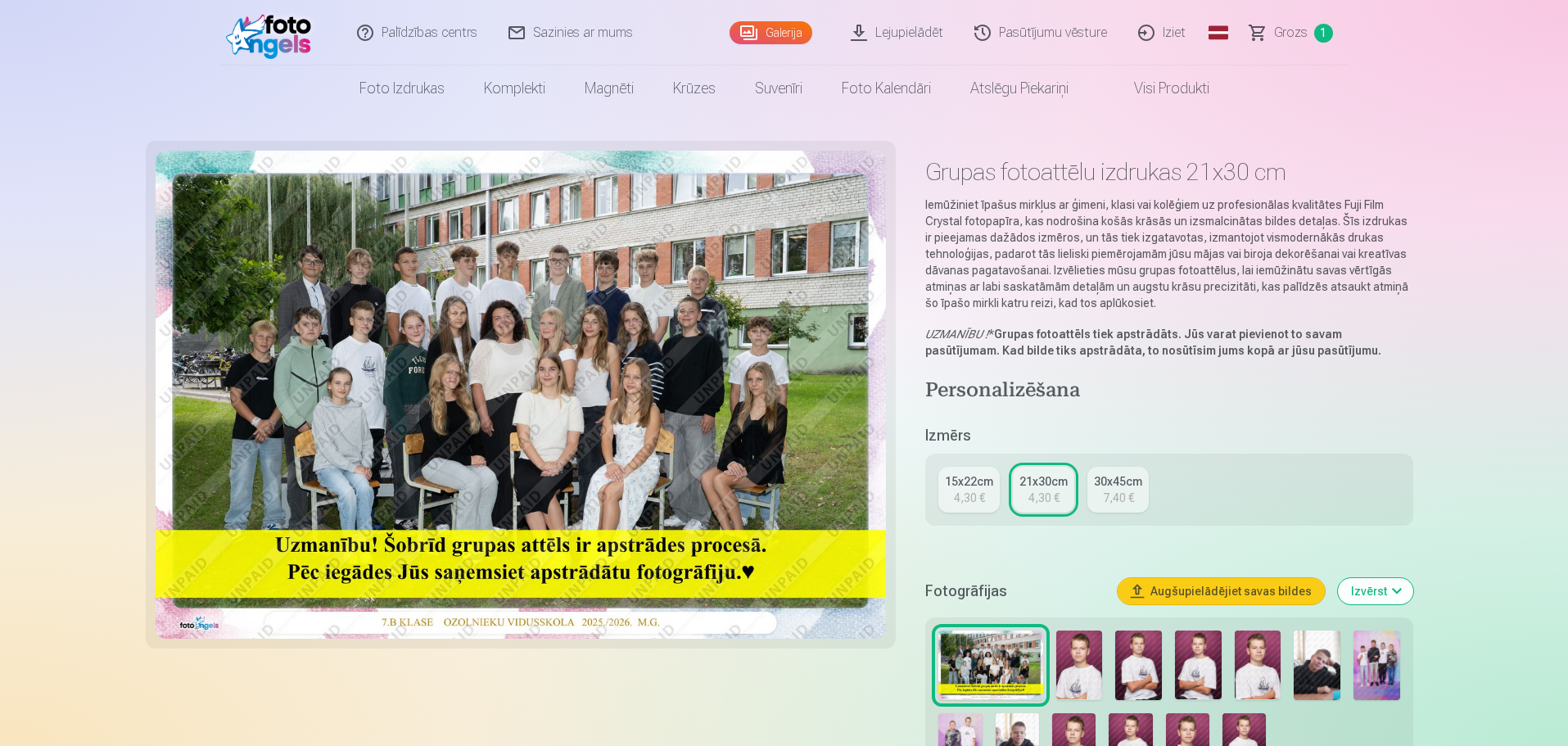
click at [990, 487] on div "15x22cm" at bounding box center [969, 481] width 48 height 17
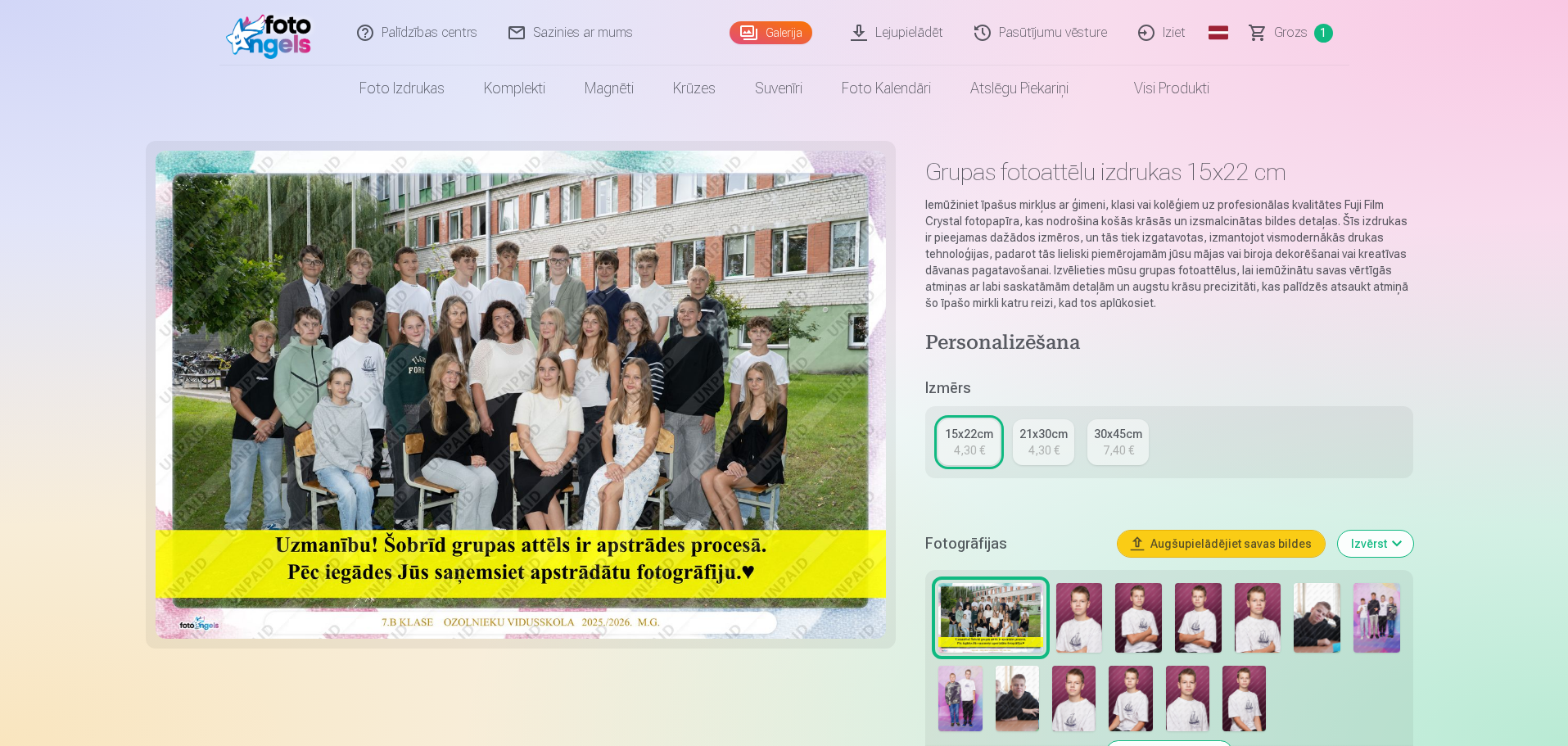
click at [1049, 436] on div "21x30cm" at bounding box center [1043, 434] width 48 height 17
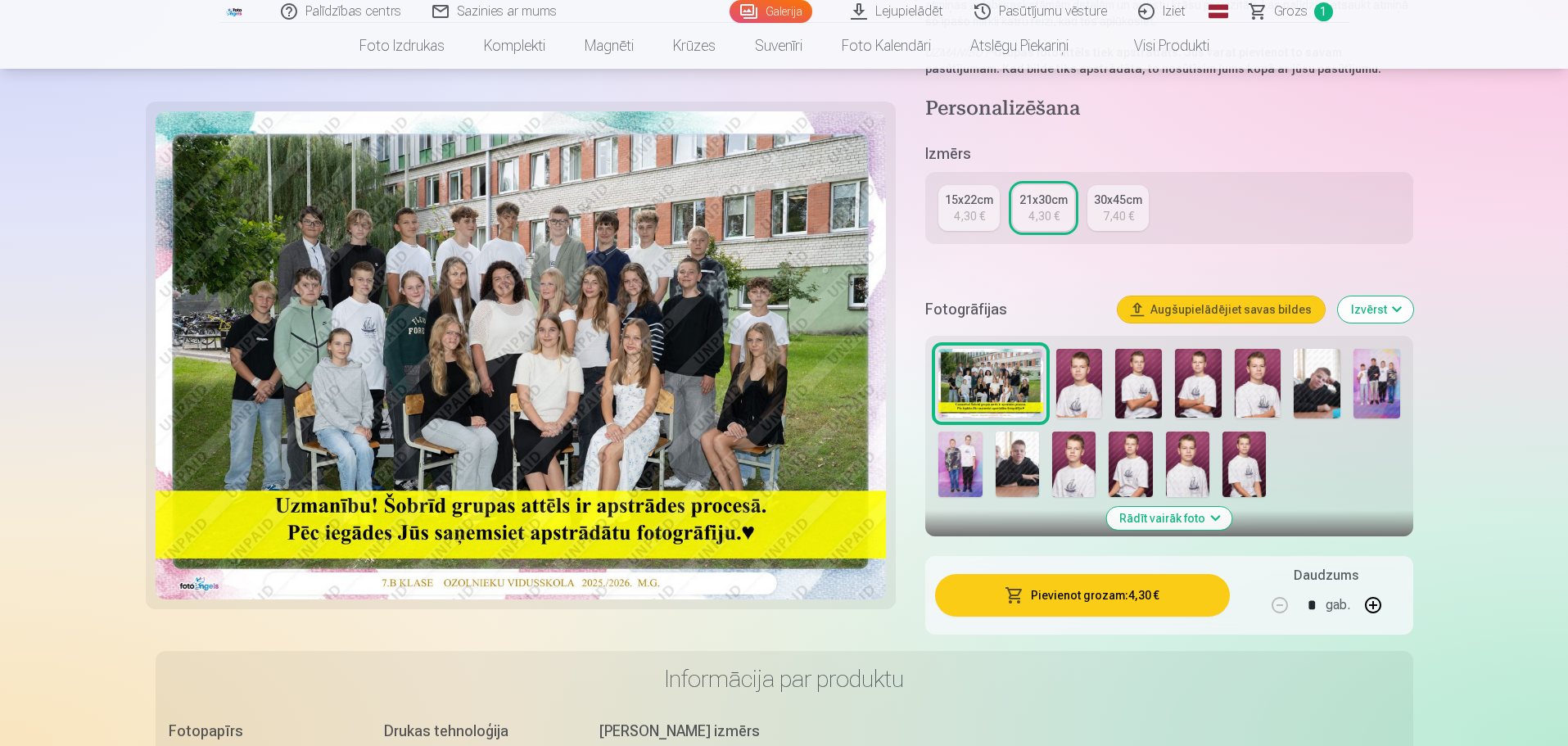
scroll to position [328, 0]
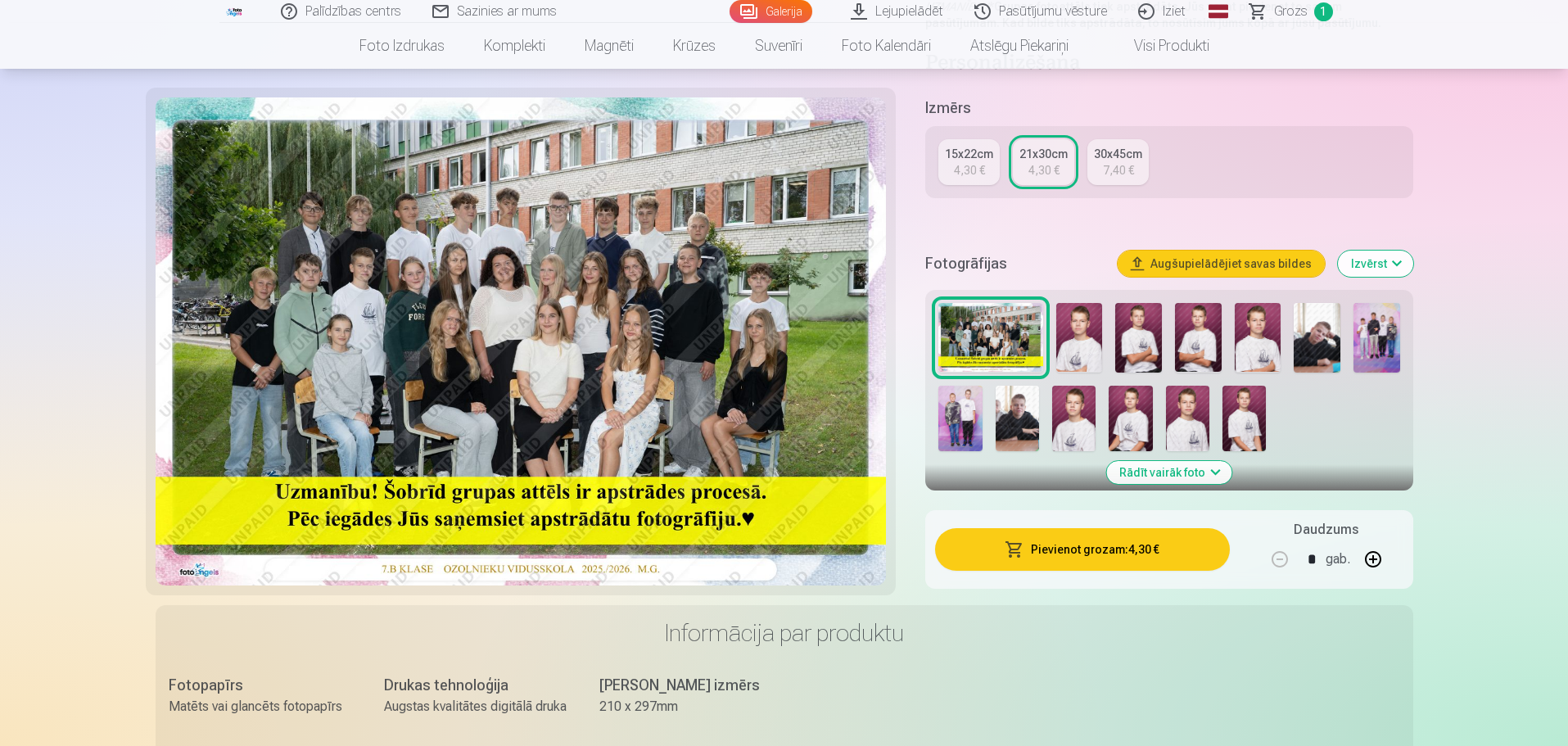
click at [1007, 543] on span "button" at bounding box center [1014, 549] width 20 height 17
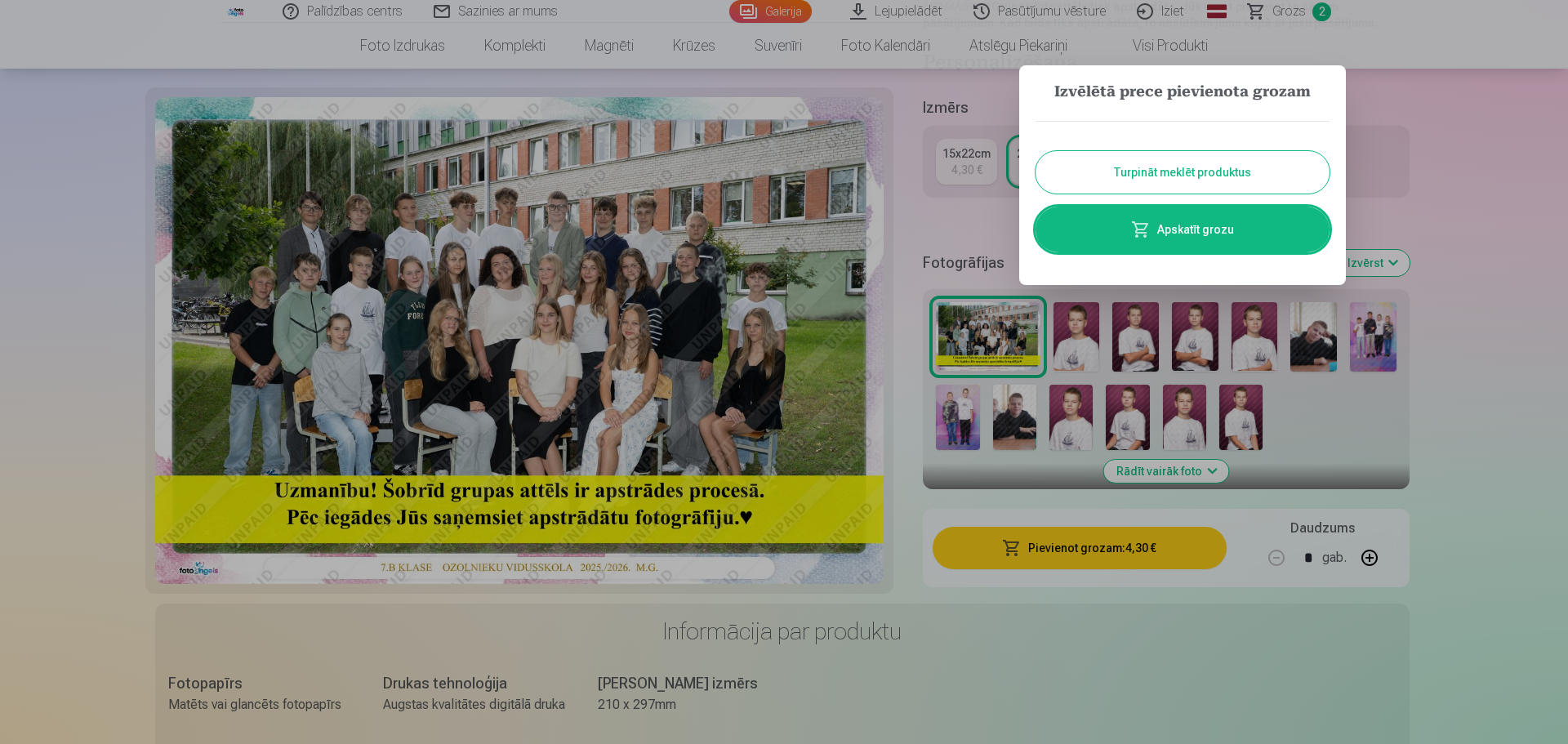
click at [1193, 226] on link "Apskatīt grozu" at bounding box center [1183, 228] width 294 height 45
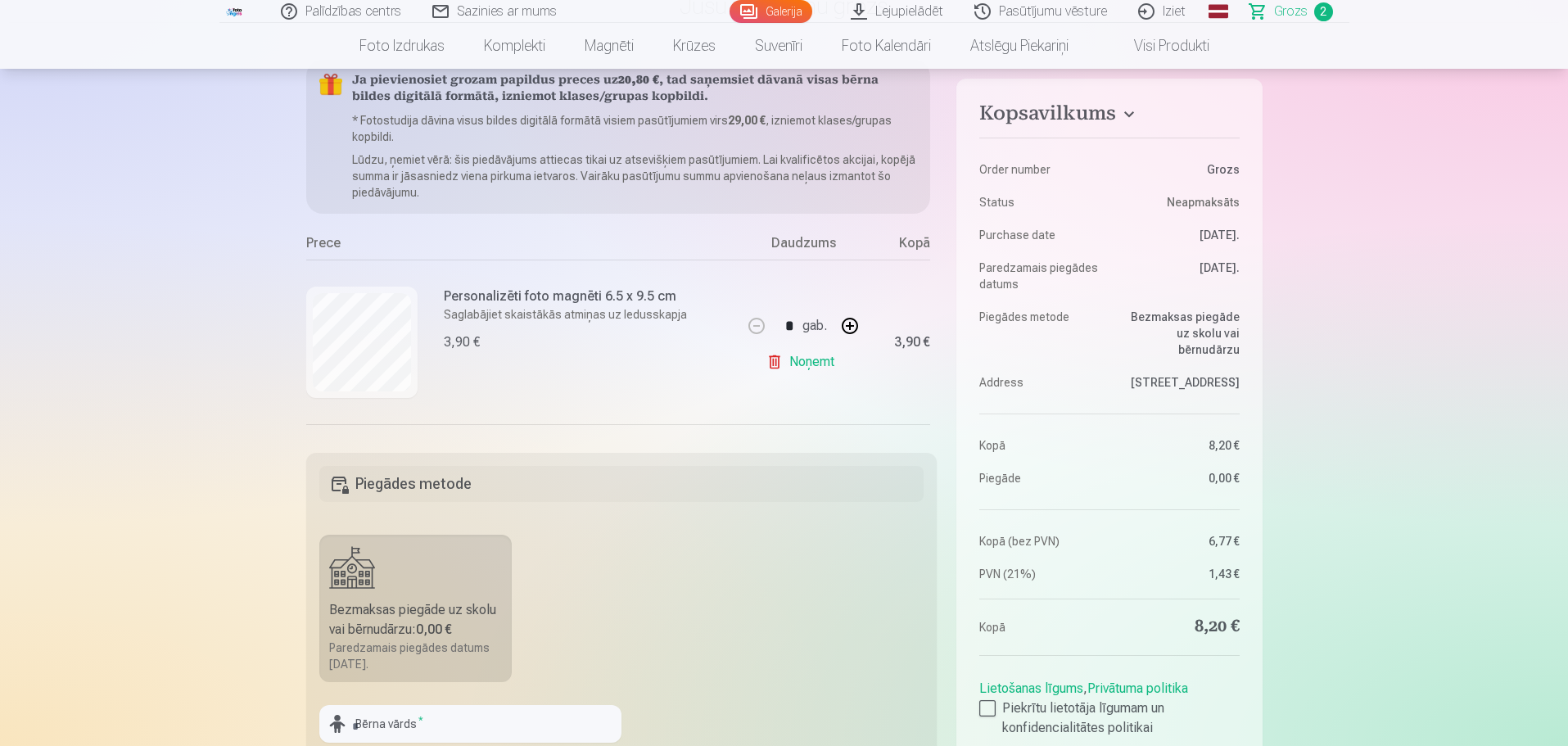
scroll to position [328, 0]
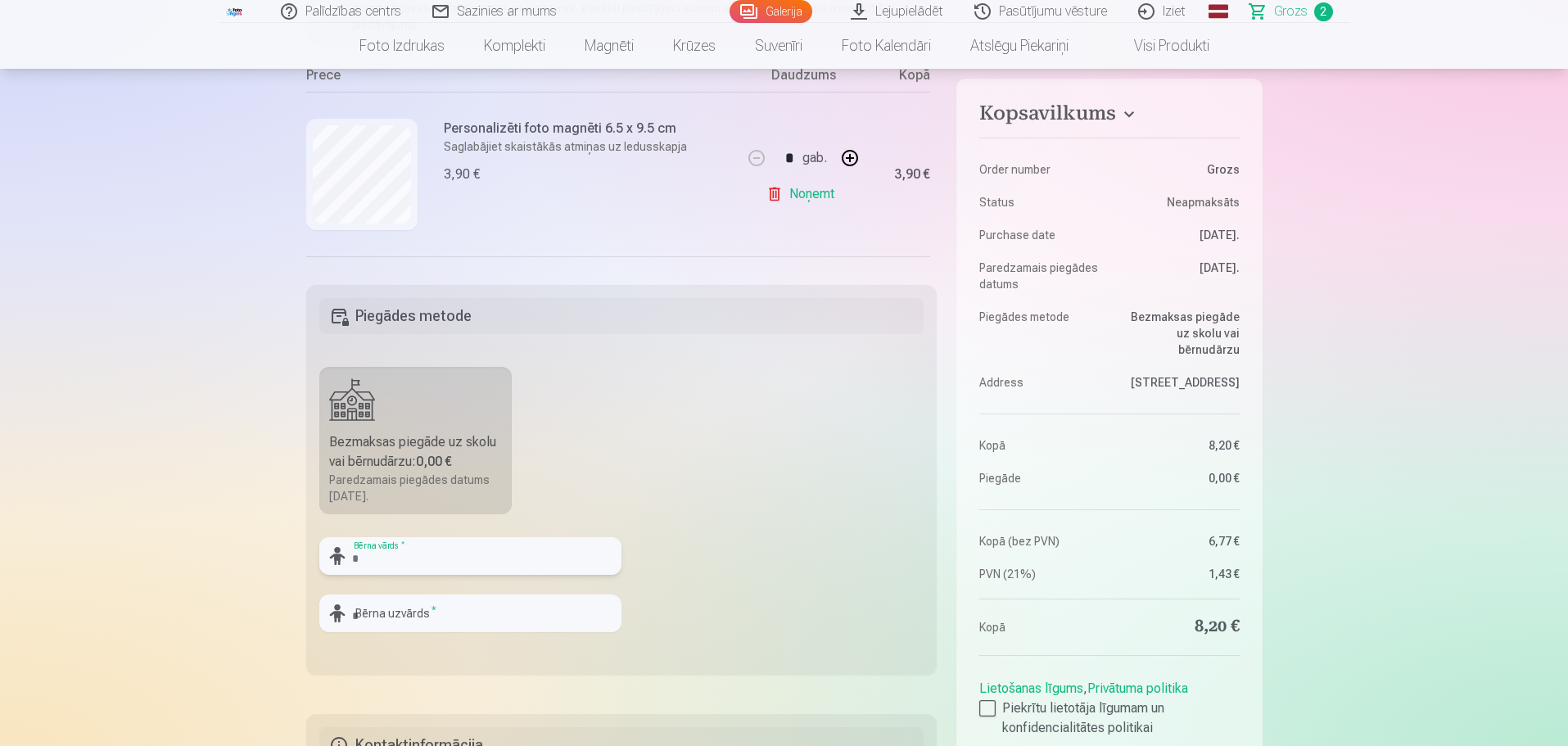
click at [482, 544] on input "text" at bounding box center [470, 556] width 302 height 38
type input "********"
click at [416, 610] on input "text" at bounding box center [470, 613] width 302 height 38
click at [358, 613] on input "*******" at bounding box center [470, 613] width 302 height 38
type input "*******"
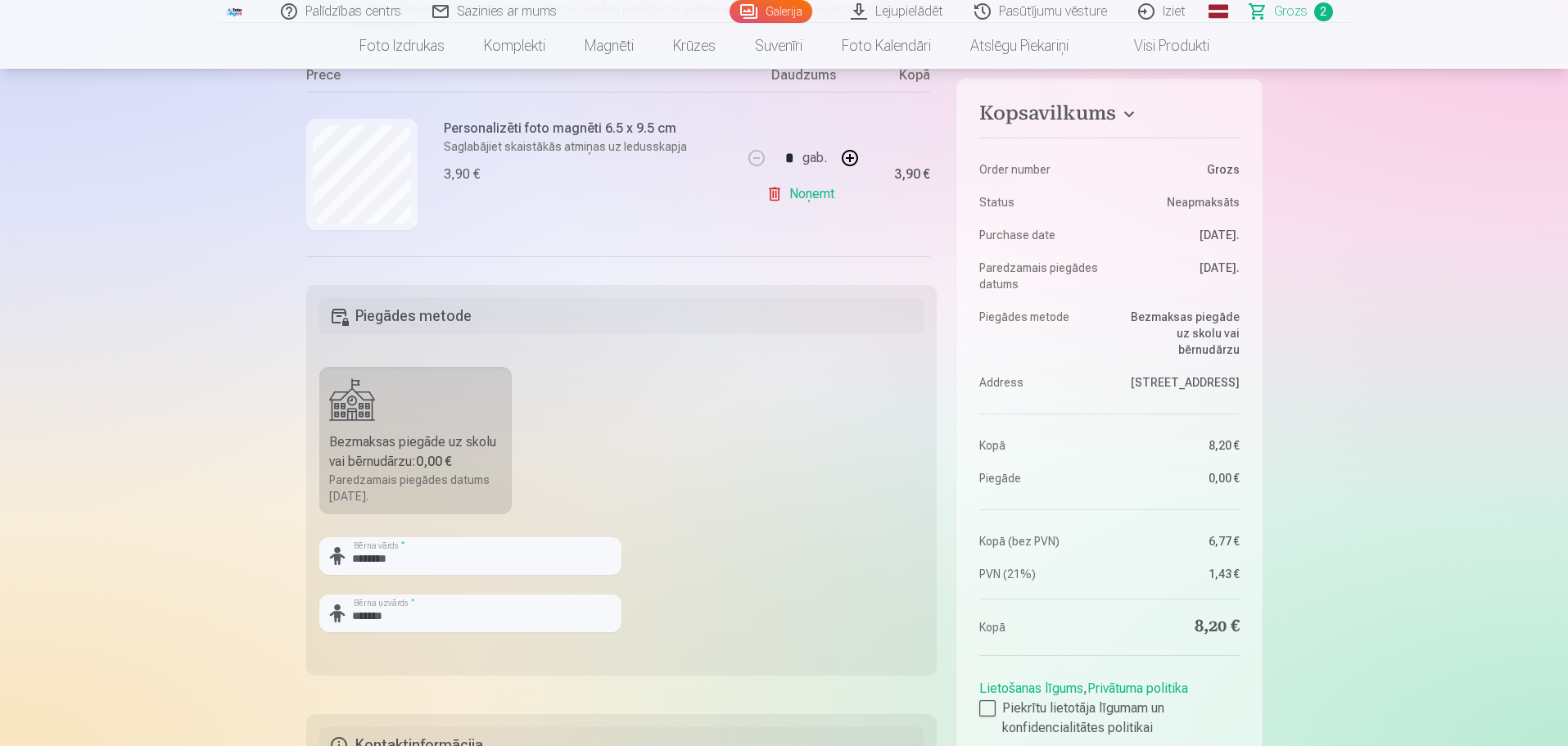
click at [749, 456] on fieldset "Piegādes metode Bezmaksas piegāde uz skolu vai bērnudārzu : 0,00 € Paredzamais …" at bounding box center [621, 479] width 631 height 390
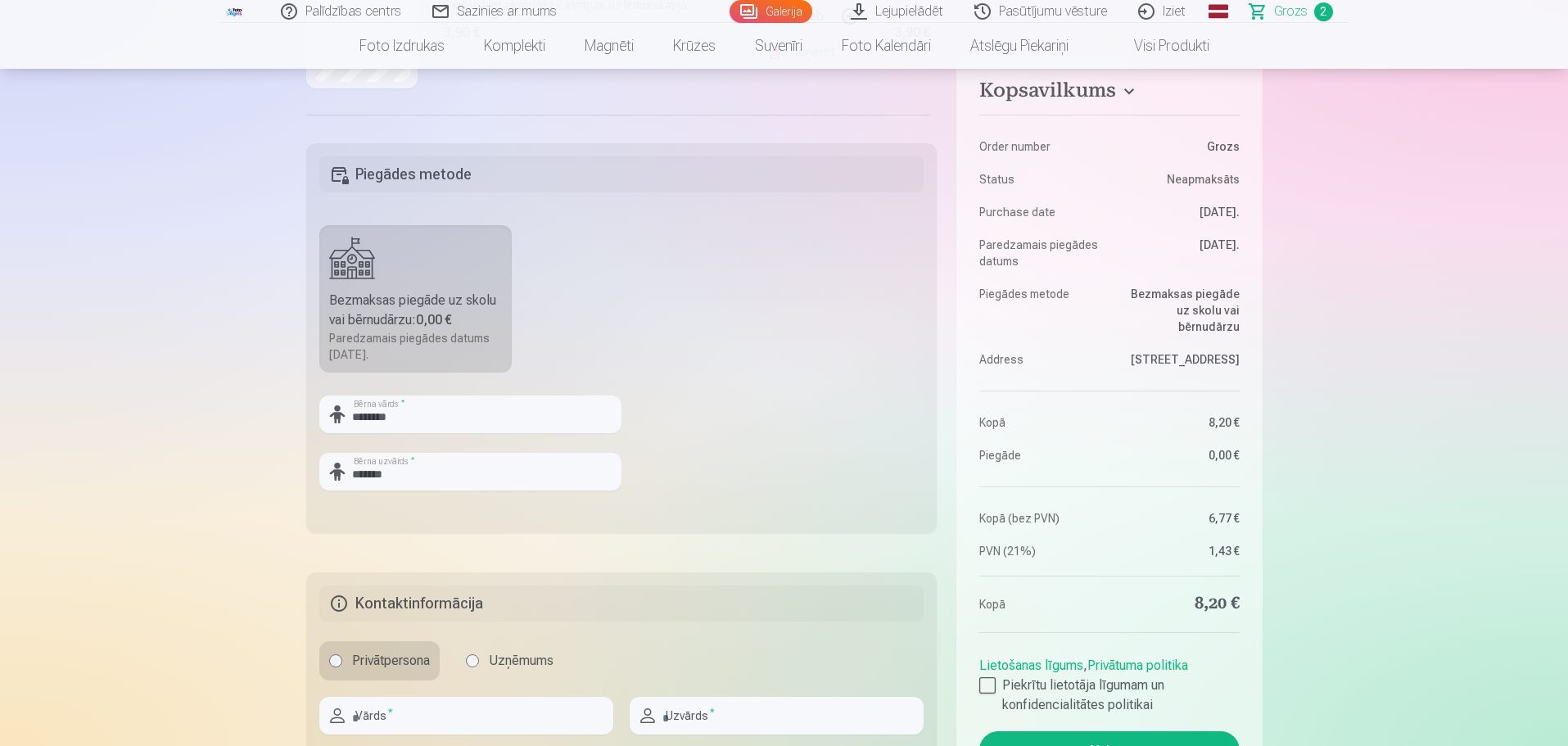
scroll to position [573, 0]
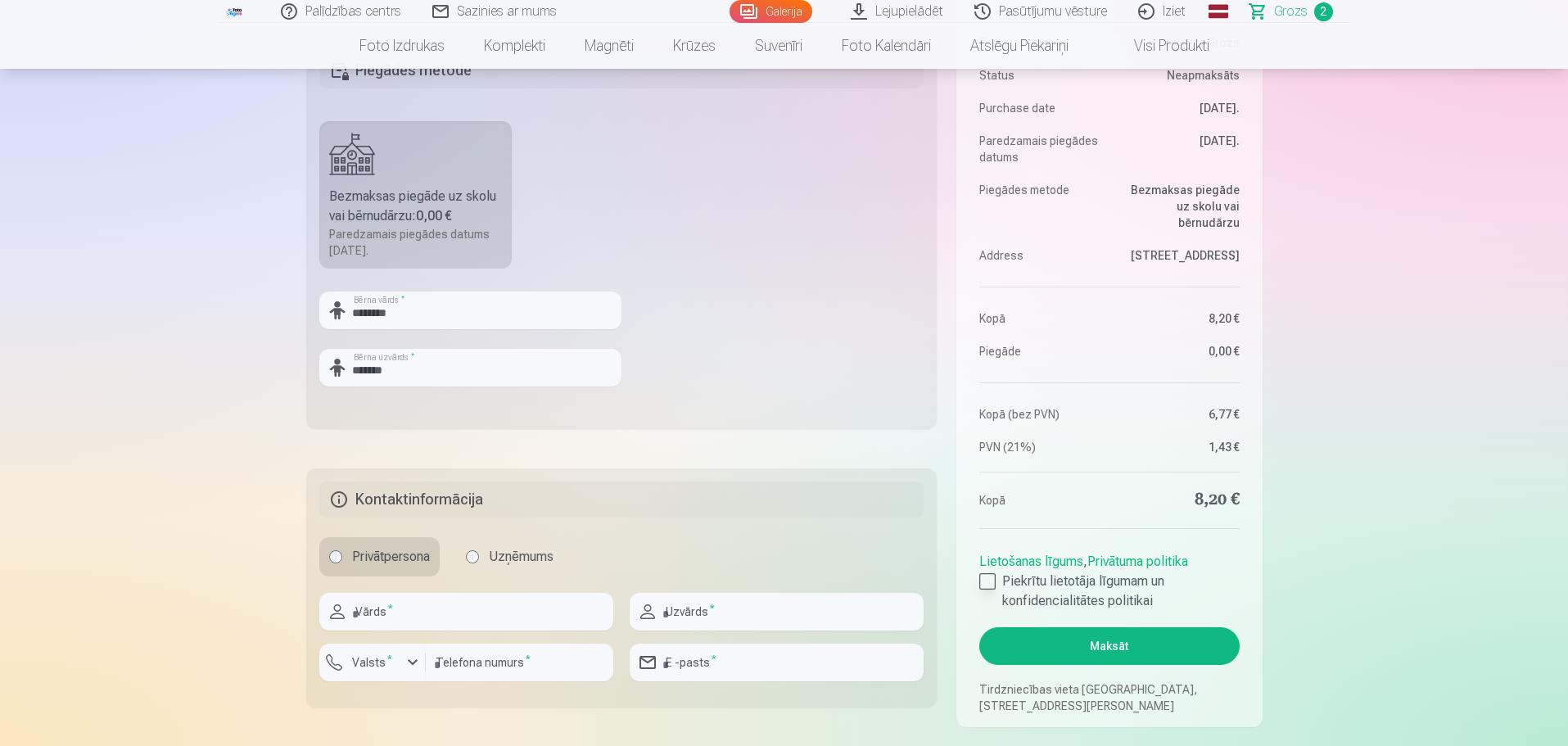
click at [988, 580] on div at bounding box center [988, 581] width 17 height 17
click at [445, 610] on input "text" at bounding box center [466, 611] width 294 height 38
type input "****"
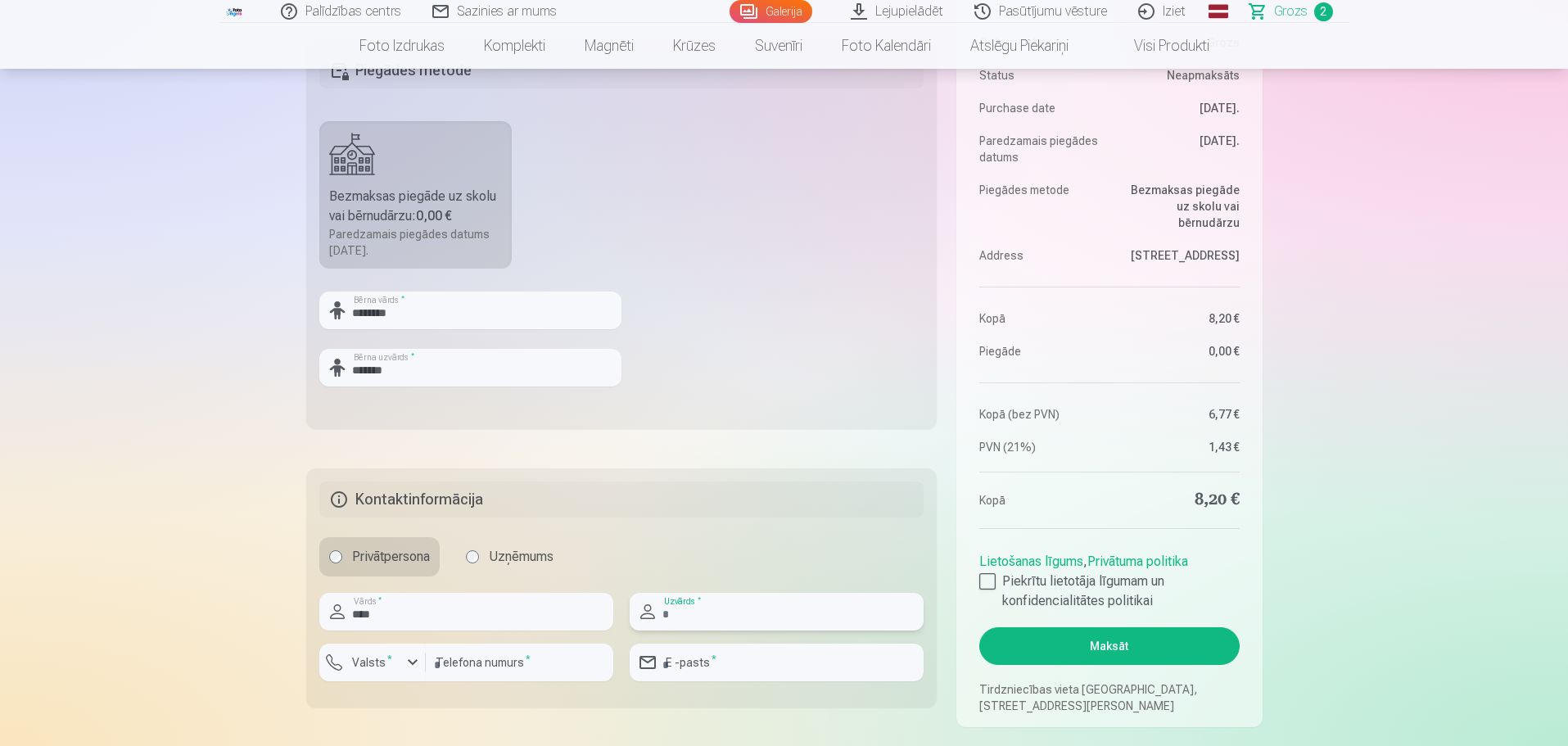
click at [760, 610] on input "text" at bounding box center [776, 611] width 294 height 38
type input "******"
click at [513, 661] on input "number" at bounding box center [520, 662] width 188 height 38
type input "********"
click at [415, 660] on div "button" at bounding box center [413, 662] width 20 height 20
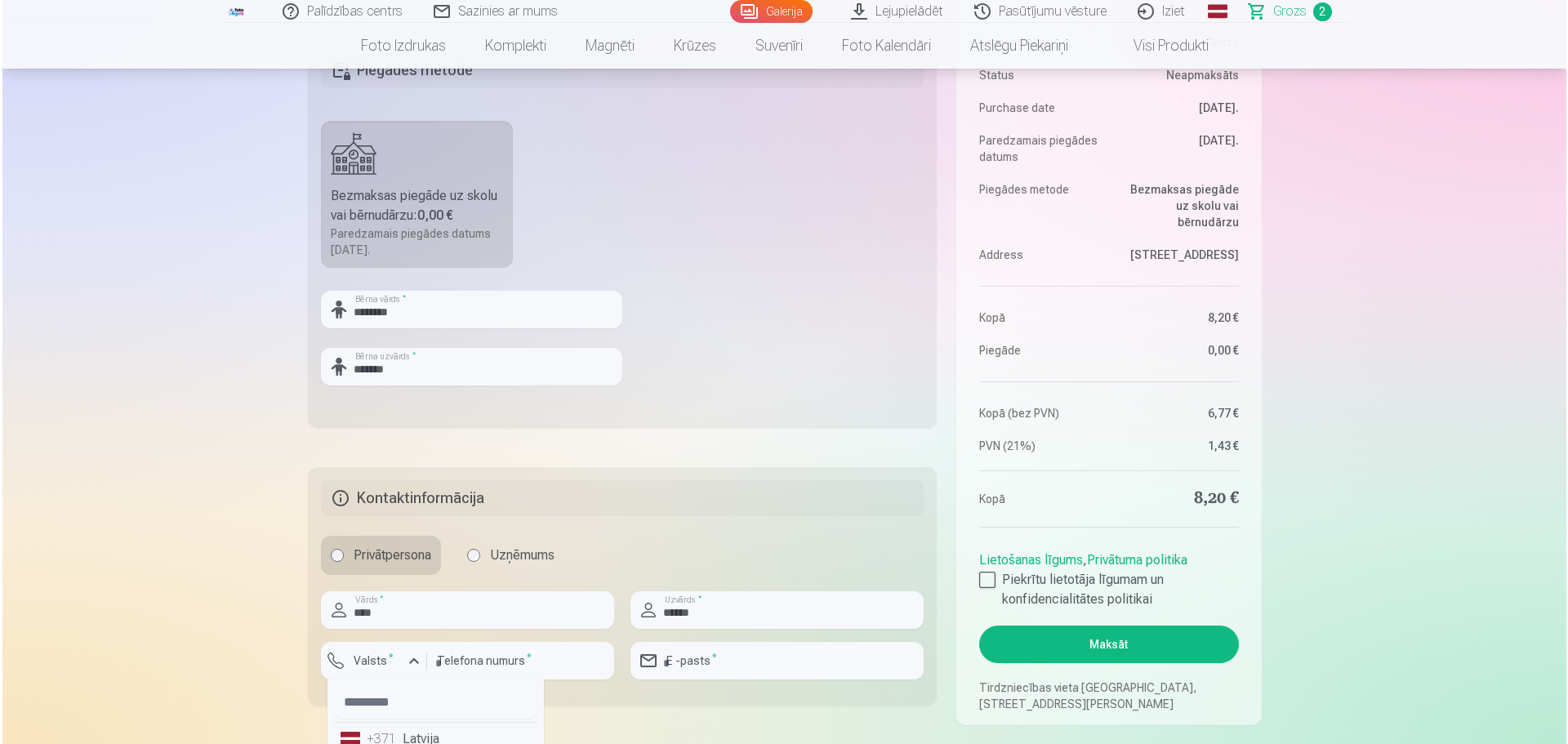
scroll to position [584, 0]
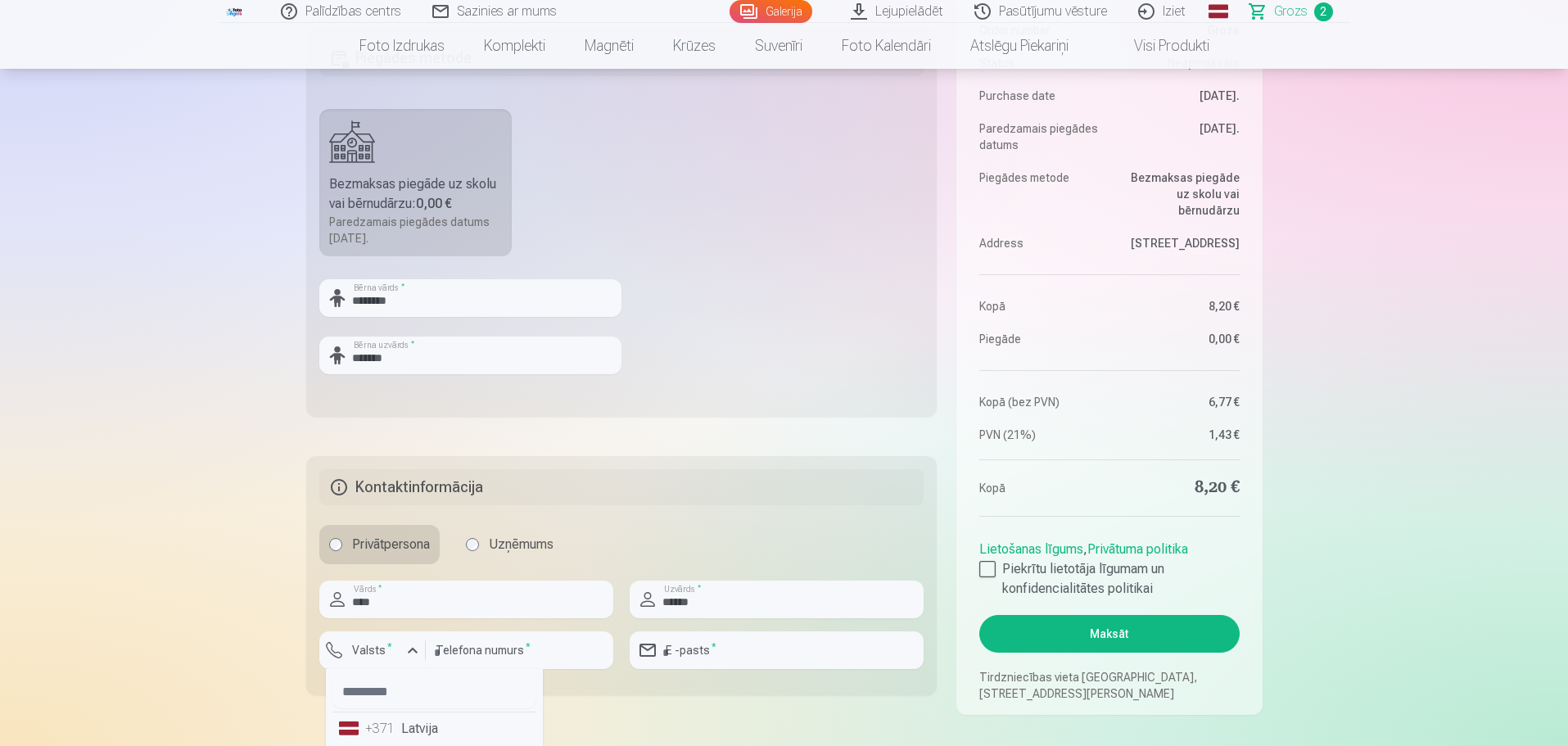
click at [405, 731] on li "+371 Latvija" at bounding box center [434, 729] width 204 height 33
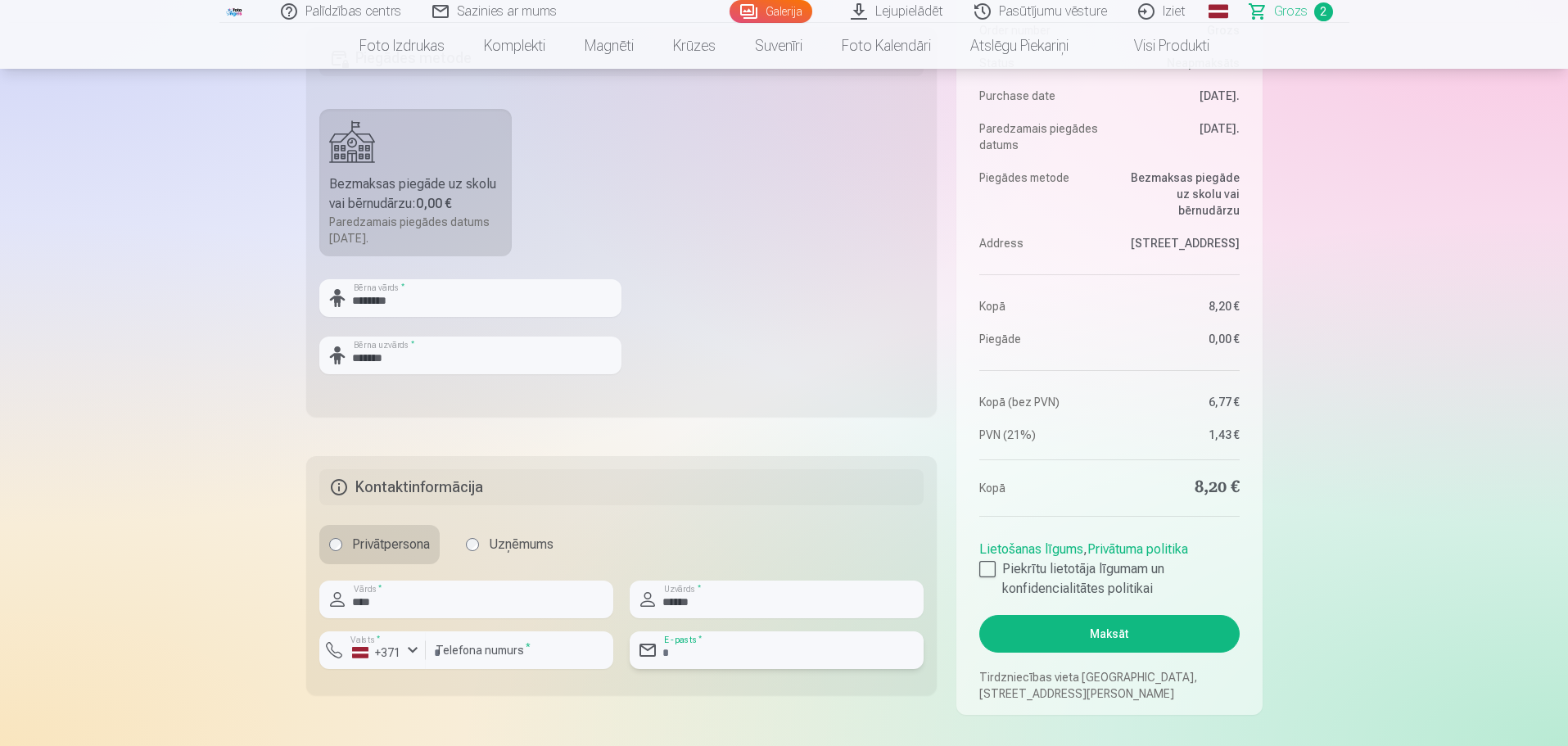
click at [731, 646] on input "email" at bounding box center [776, 650] width 294 height 38
type input "**********"
click at [1115, 634] on button "Maksāt" at bounding box center [1110, 634] width 260 height 38
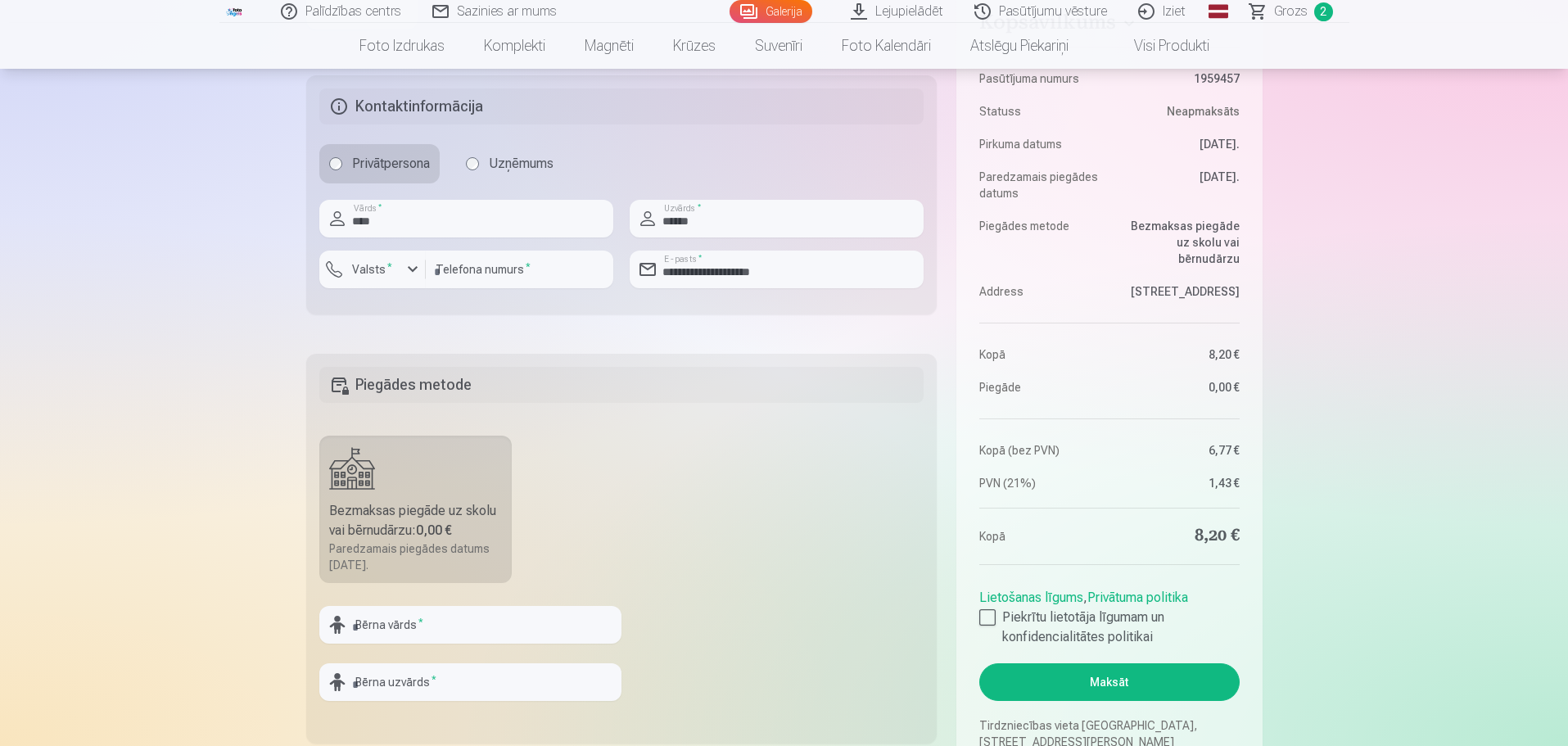
scroll to position [573, 0]
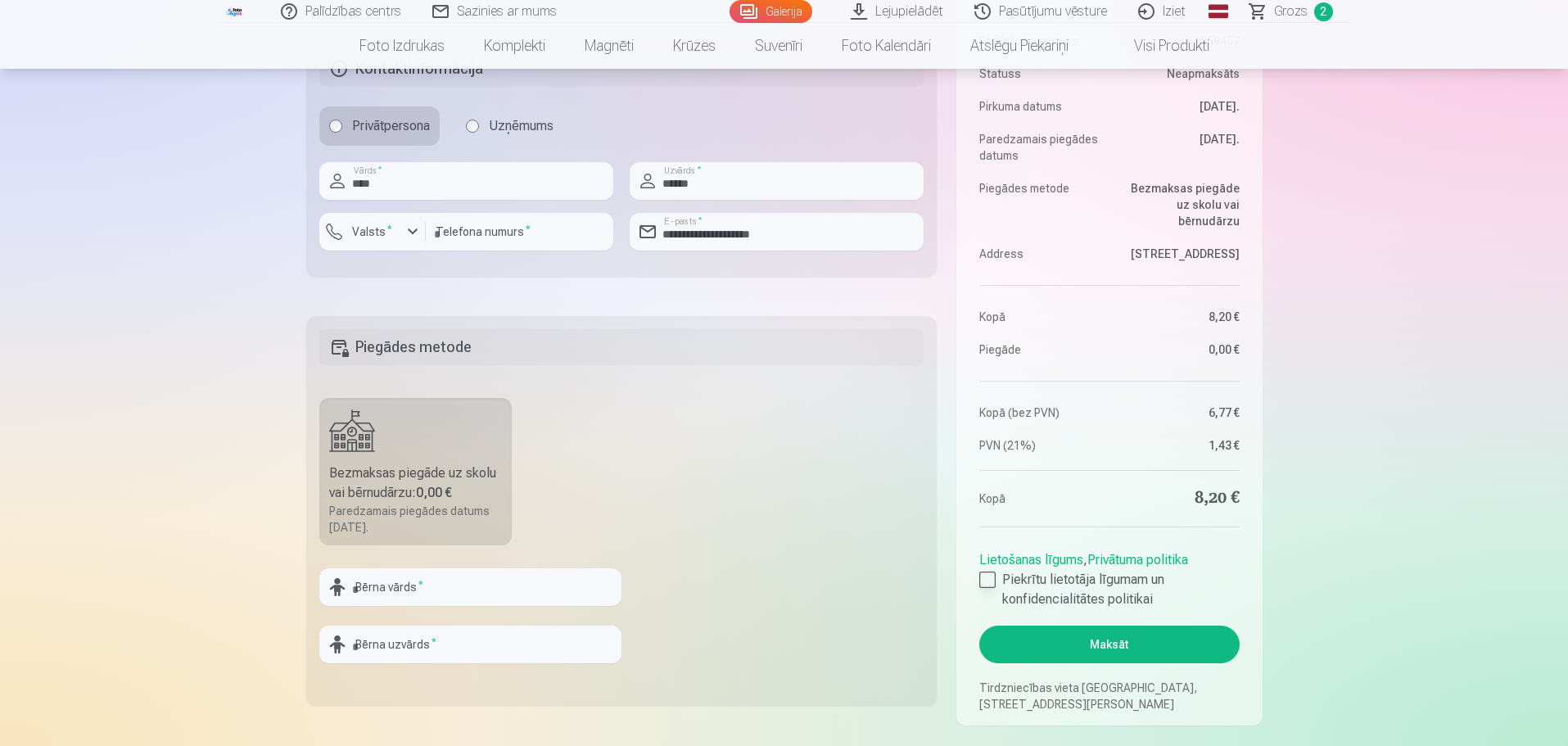
click at [985, 580] on div at bounding box center [988, 580] width 17 height 17
click at [458, 588] on input "text" at bounding box center [470, 587] width 302 height 38
type input "********"
click at [457, 637] on input "text" at bounding box center [470, 644] width 302 height 38
type input "*******"
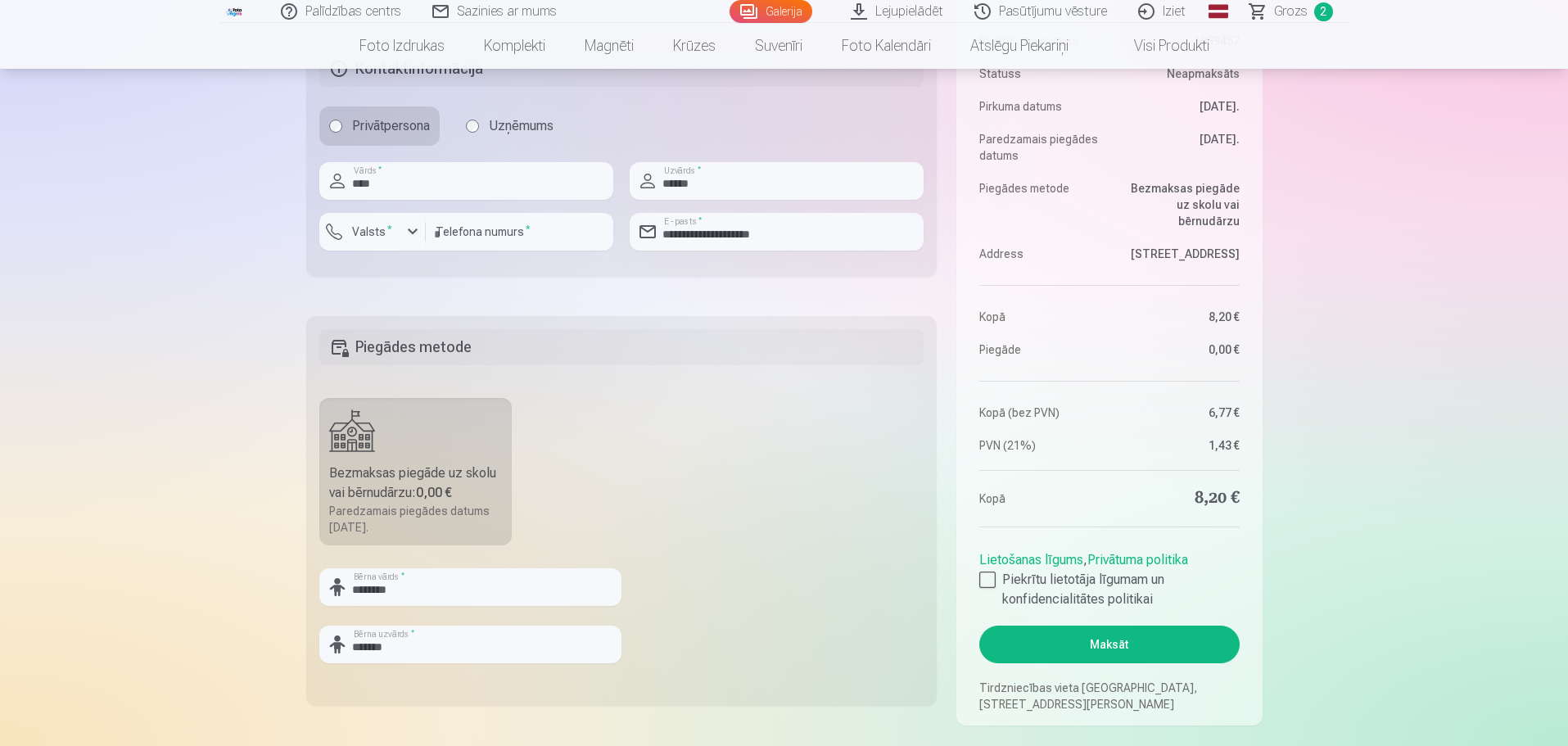
click at [1186, 644] on button "Maksāt" at bounding box center [1110, 644] width 260 height 38
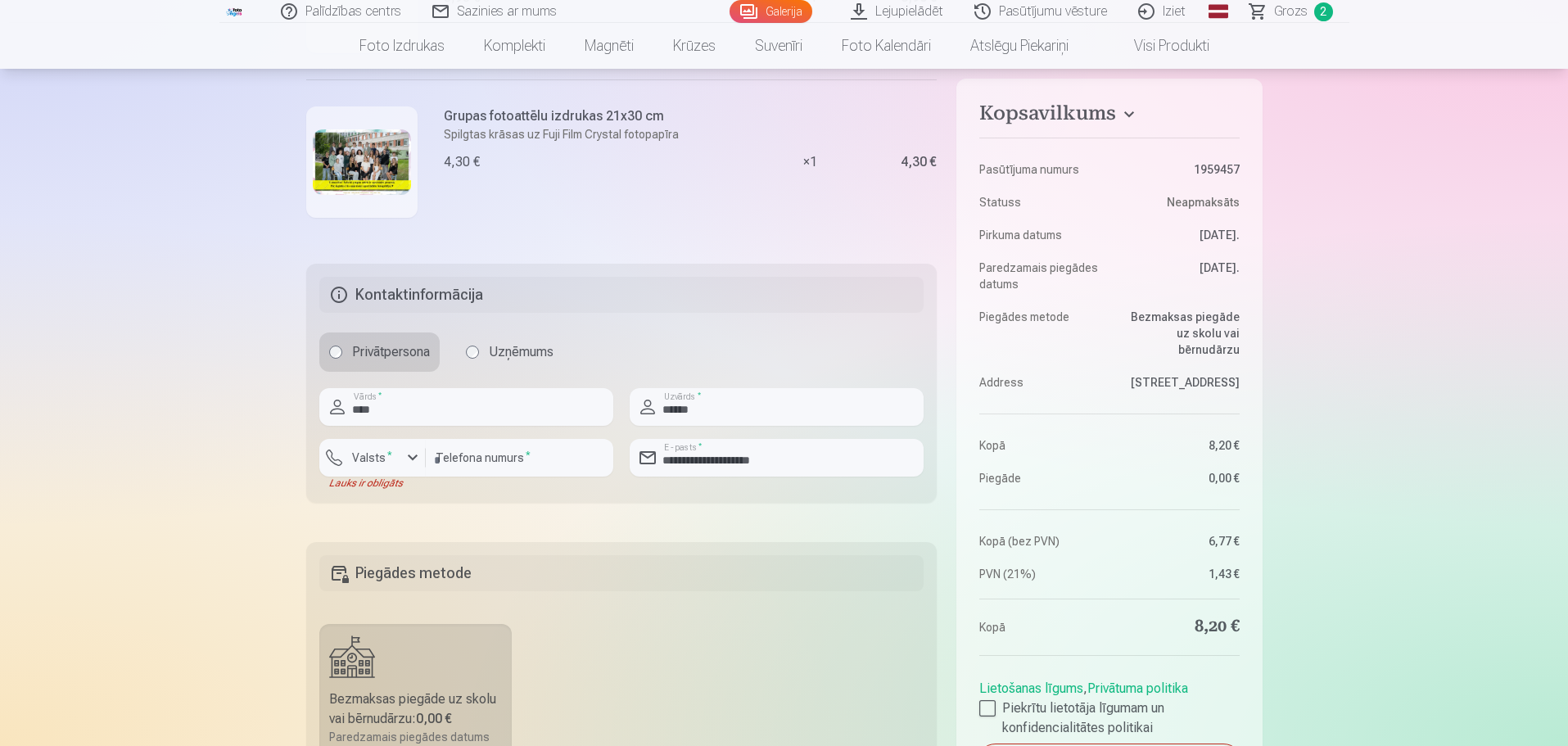
scroll to position [328, 0]
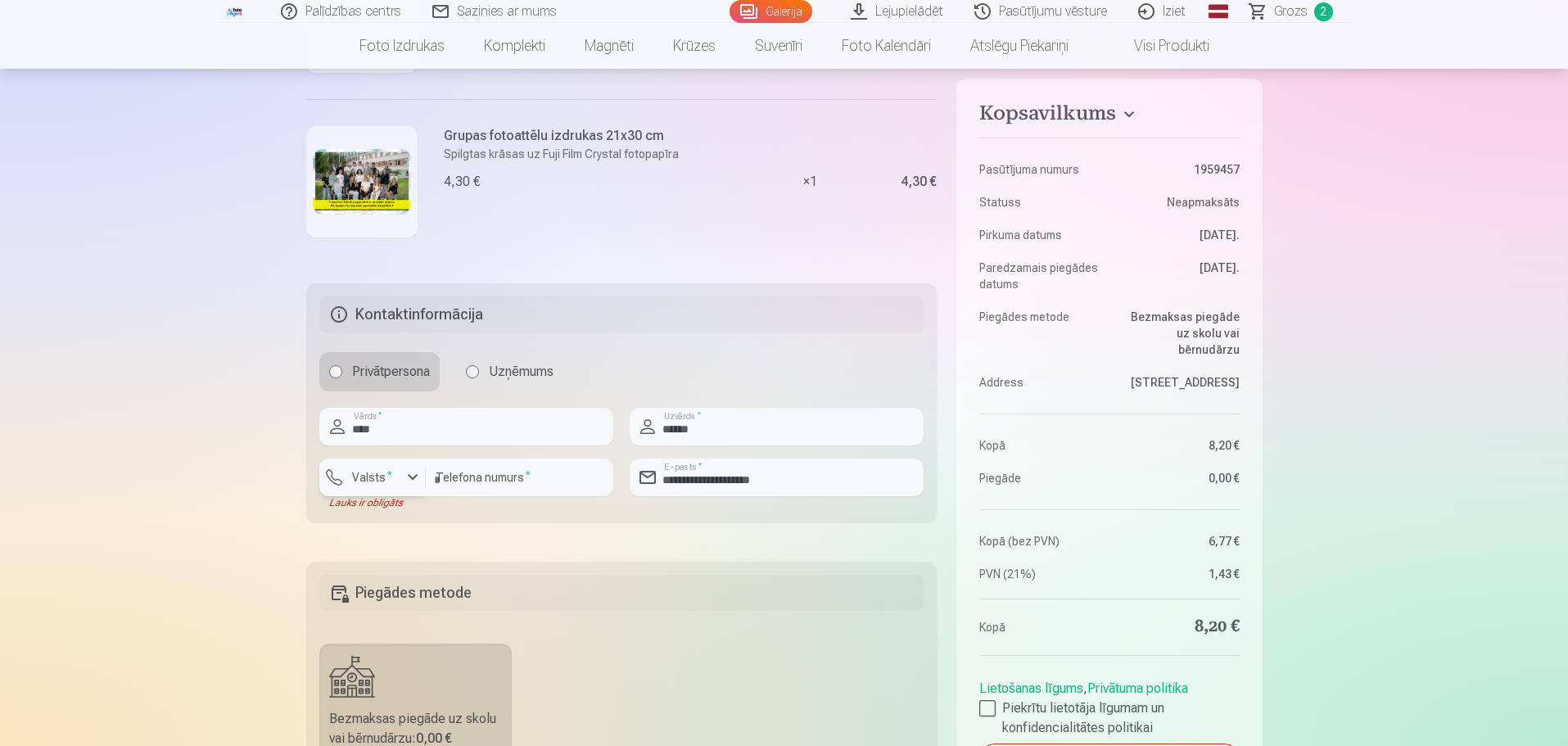
click at [415, 475] on div "button" at bounding box center [413, 477] width 20 height 20
click at [410, 518] on li "+371 Latvija" at bounding box center [391, 516] width 117 height 33
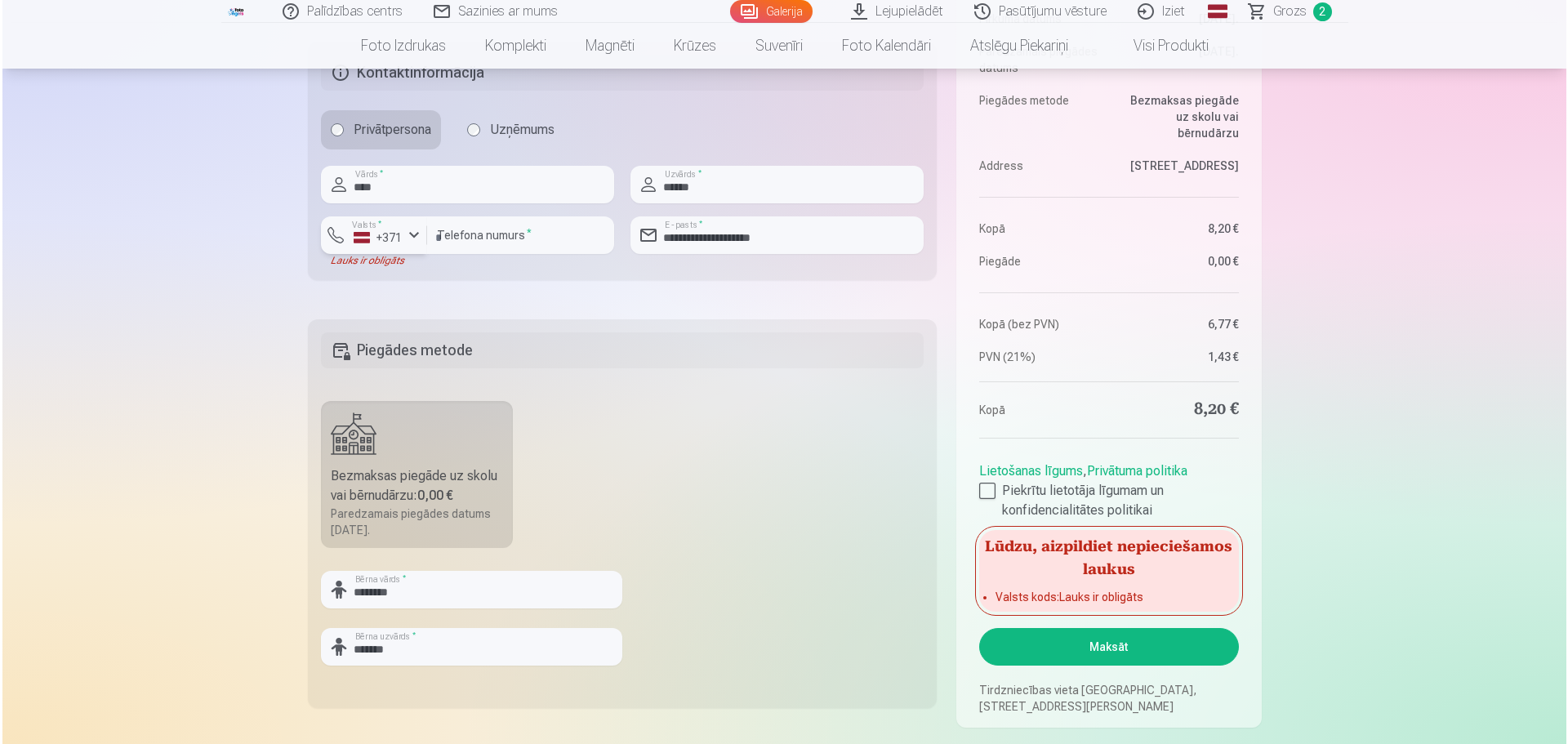
scroll to position [572, 0]
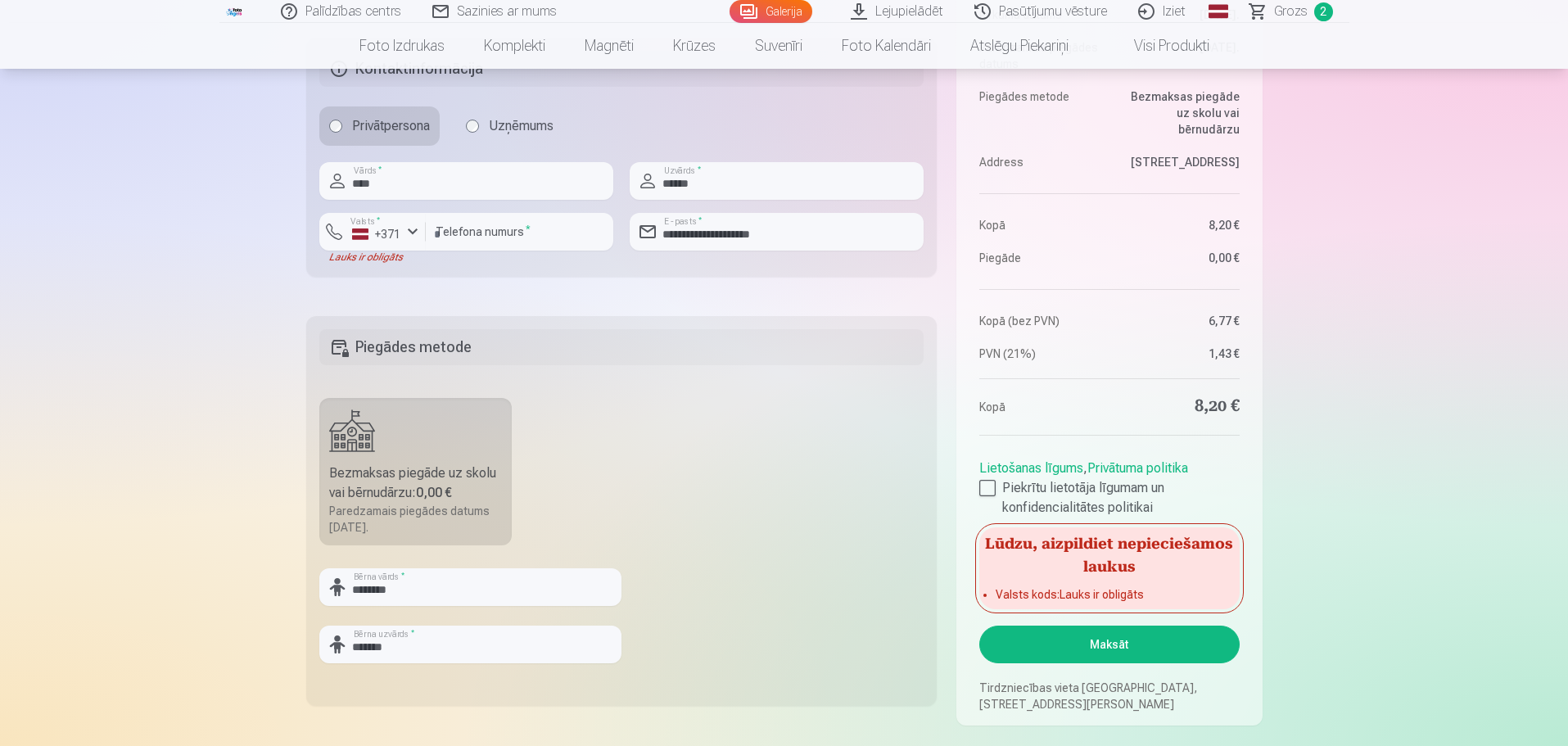
click at [1105, 639] on button "Maksāt" at bounding box center [1110, 644] width 260 height 38
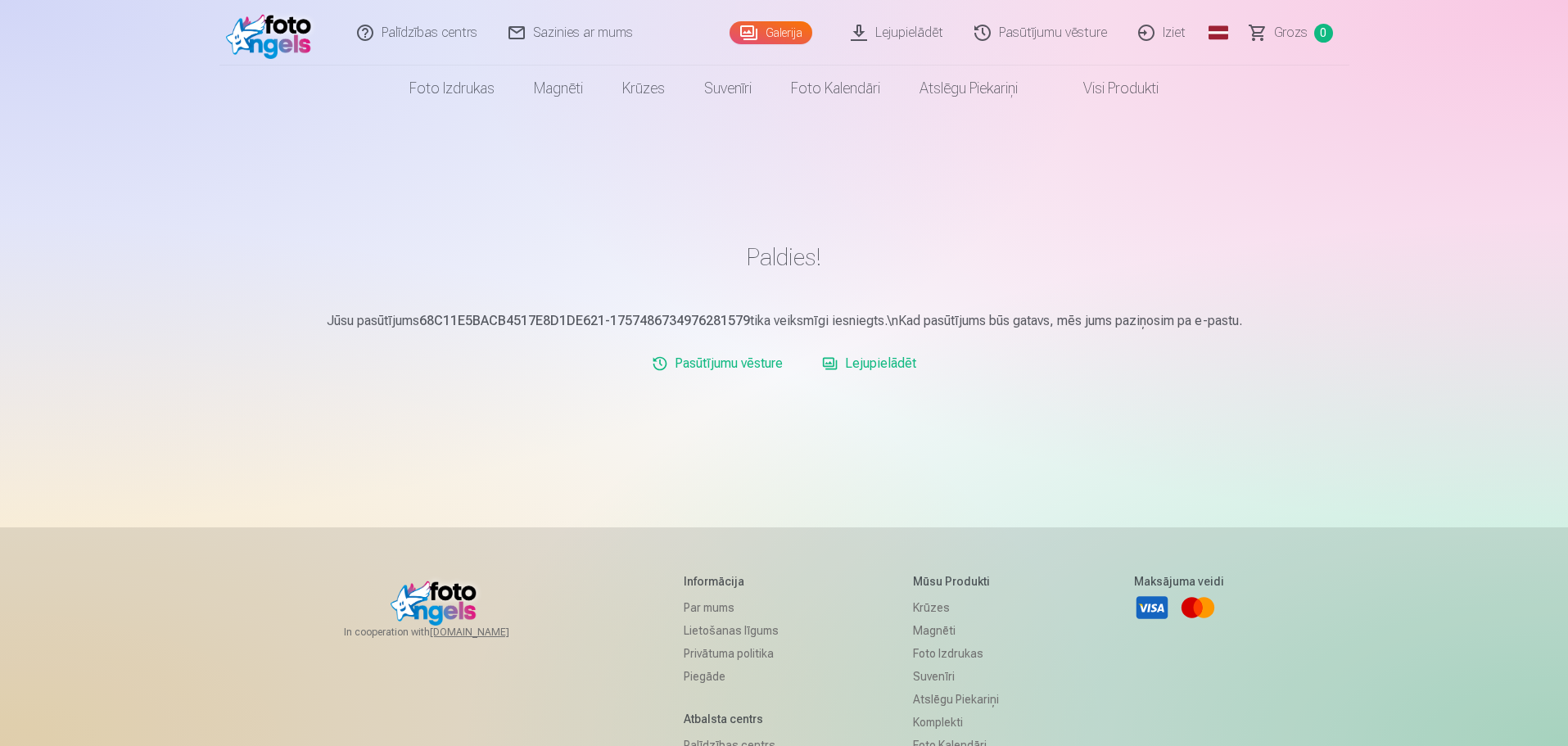
click at [806, 34] on link "Galerija" at bounding box center [771, 33] width 83 height 23
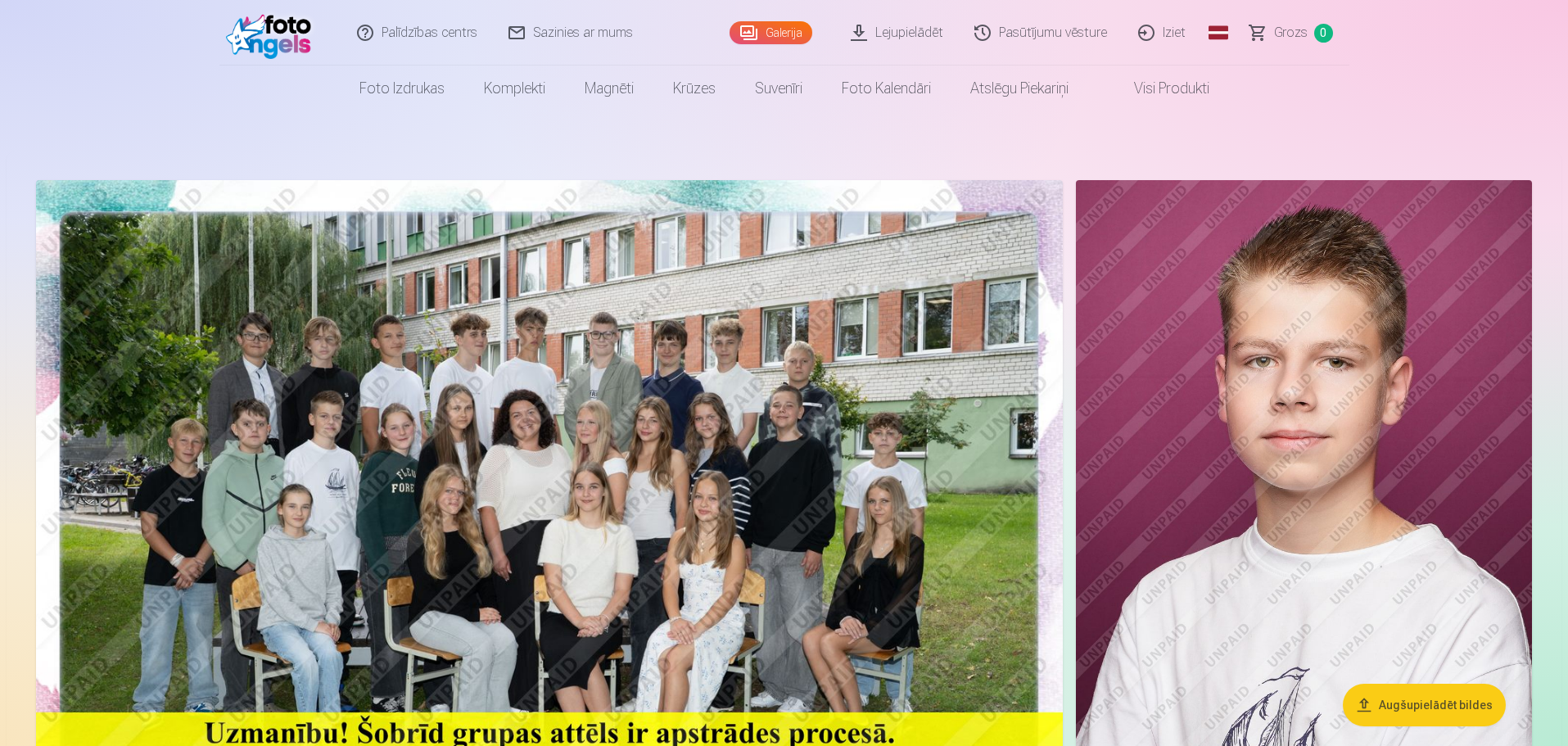
click at [1451, 703] on button "Augšupielādēt bildes" at bounding box center [1424, 704] width 163 height 42
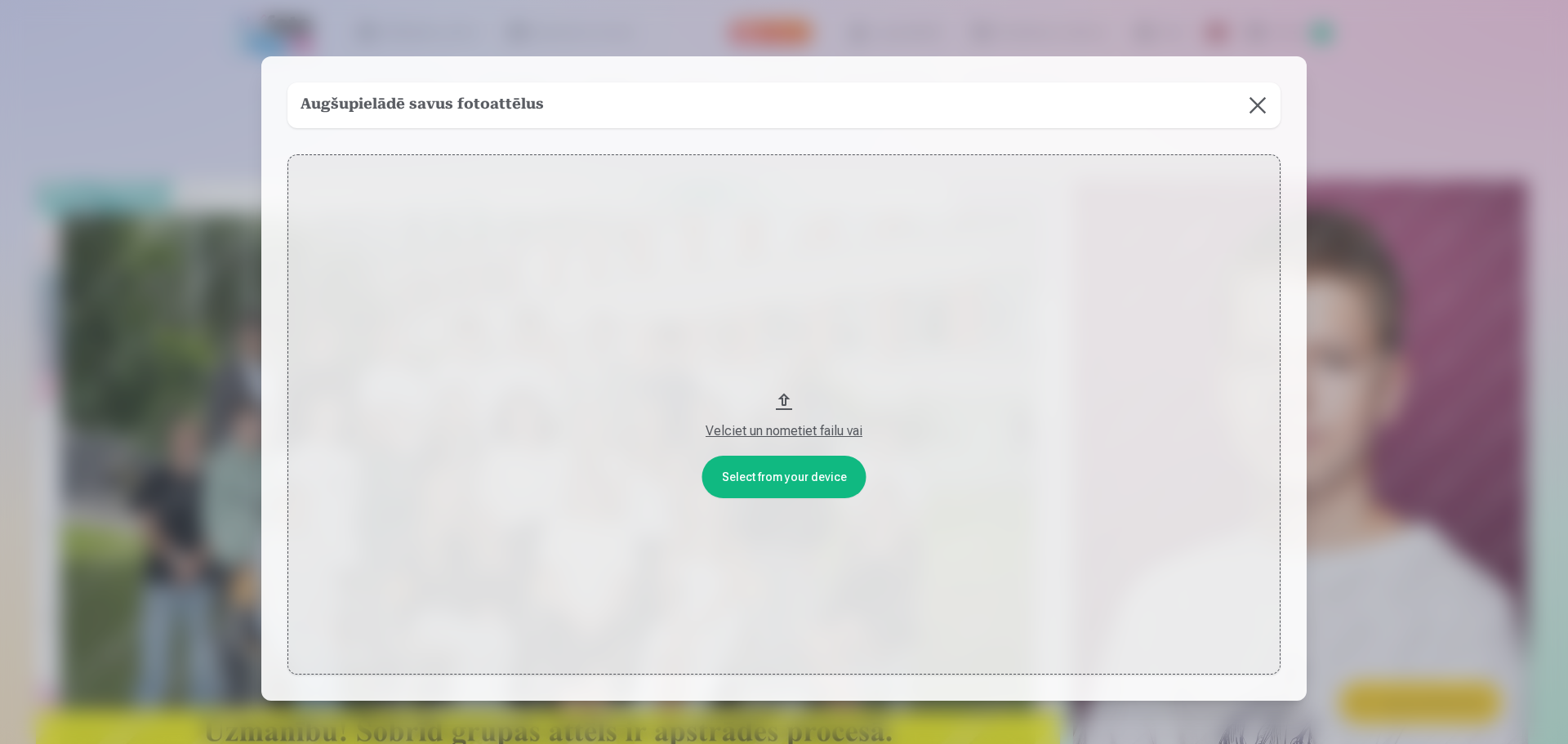
click at [1258, 103] on button at bounding box center [1257, 105] width 45 height 45
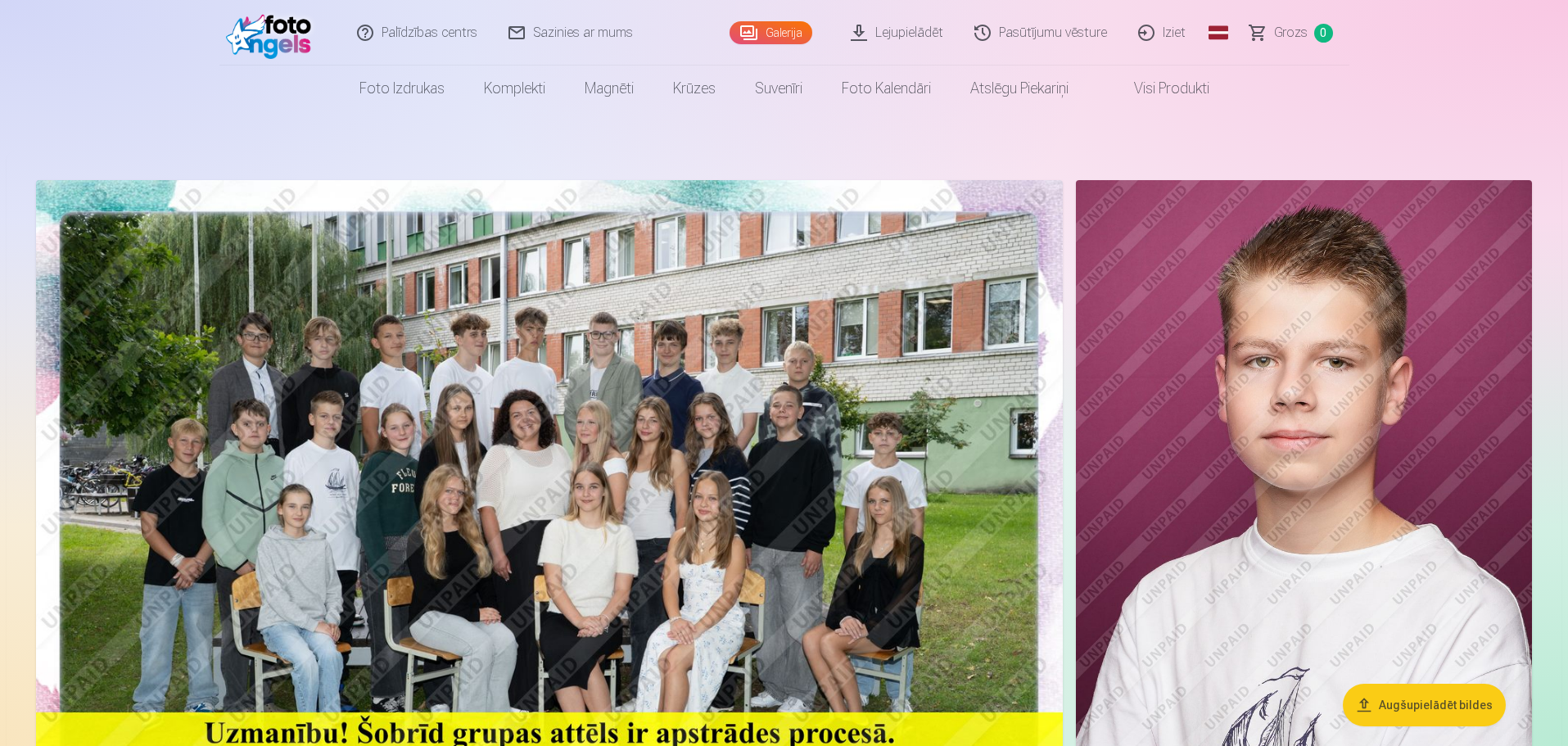
click at [1261, 103] on nav "Foto izdrukas Augstas kvalitātes fotoattēlu izdrukas 210 gsm papīrs, piesātināt…" at bounding box center [784, 88] width 1568 height 45
